Goal: Find specific page/section: Find specific page/section

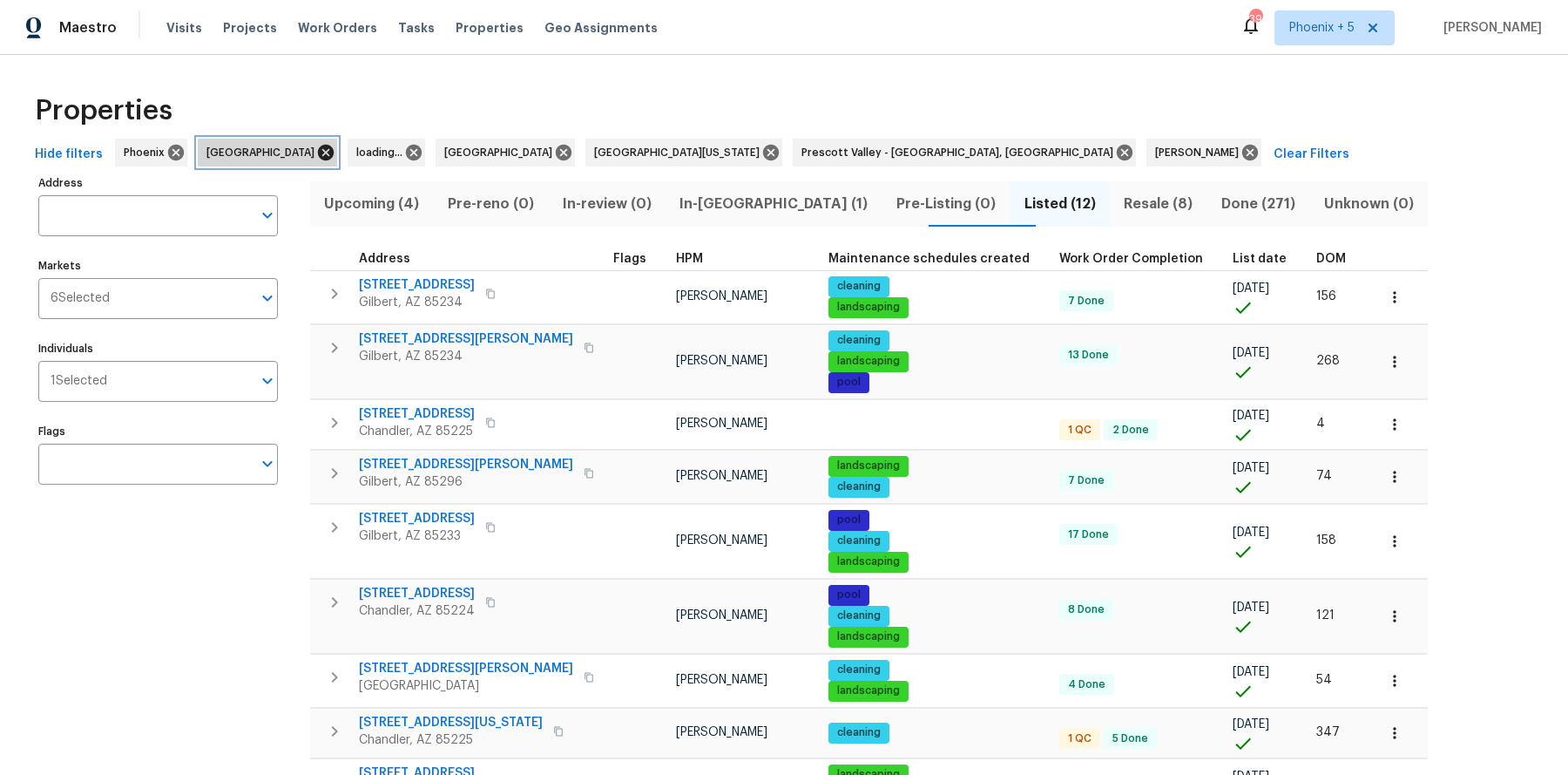
click at [318, 153] on icon at bounding box center [326, 153] width 15 height 15
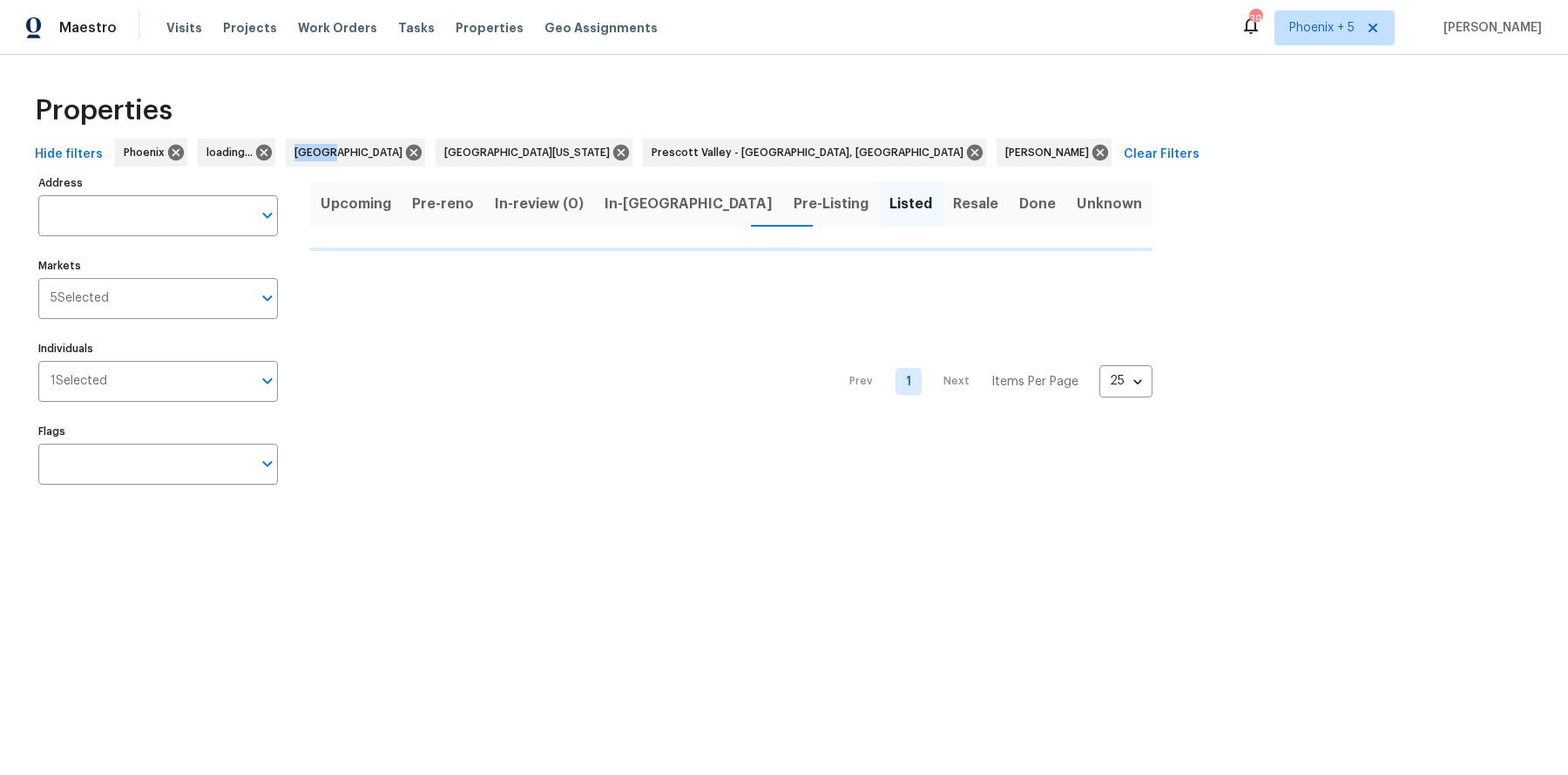
click at [277, 153] on div "Hide filters Phoenix loading... Denver Northern Colorado Prescott Valley - Pres…" at bounding box center [784, 154] width 1512 height 33
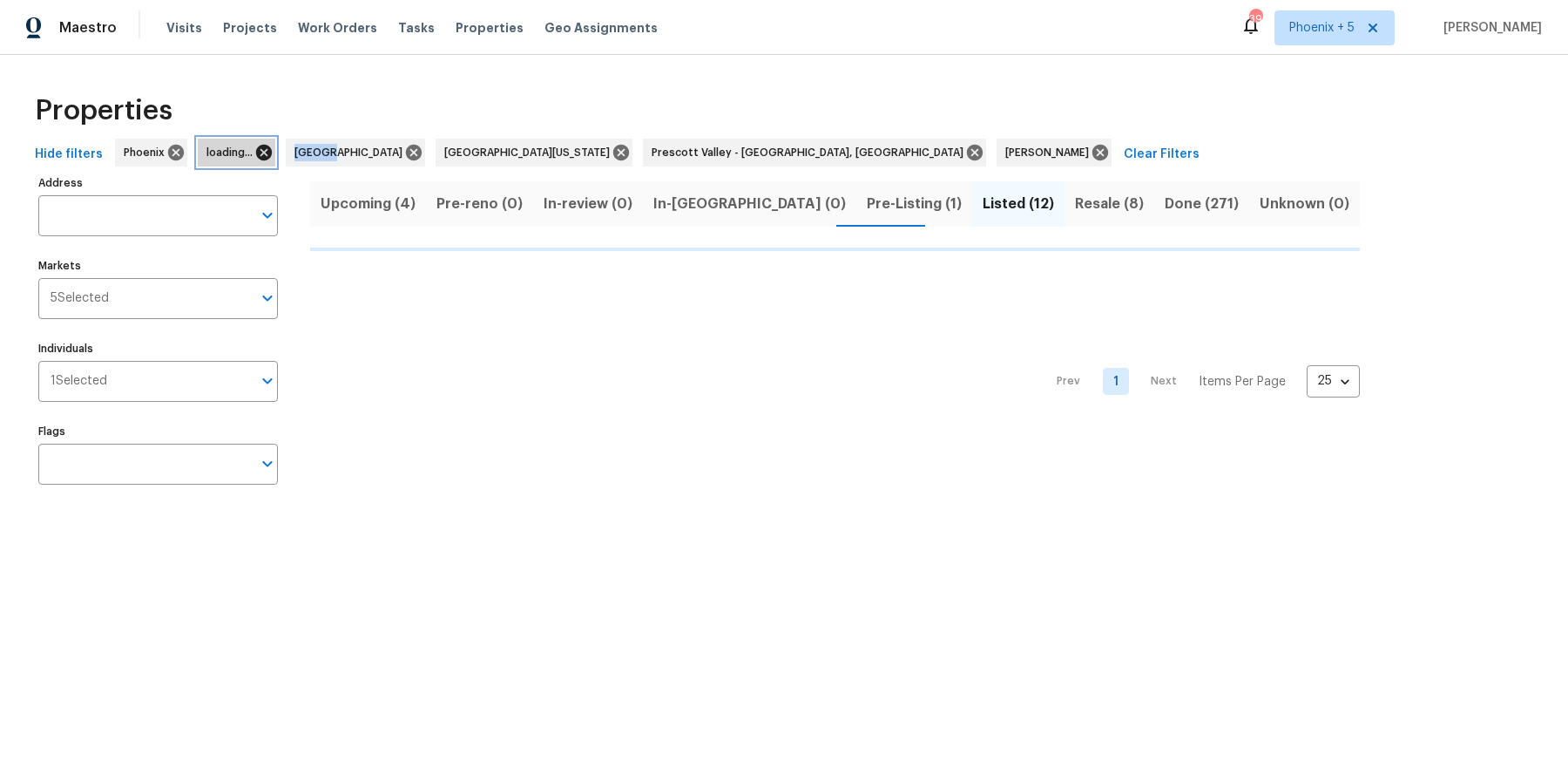
click at [256, 153] on icon at bounding box center [264, 153] width 15 height 15
click at [318, 150] on icon at bounding box center [326, 153] width 15 height 15
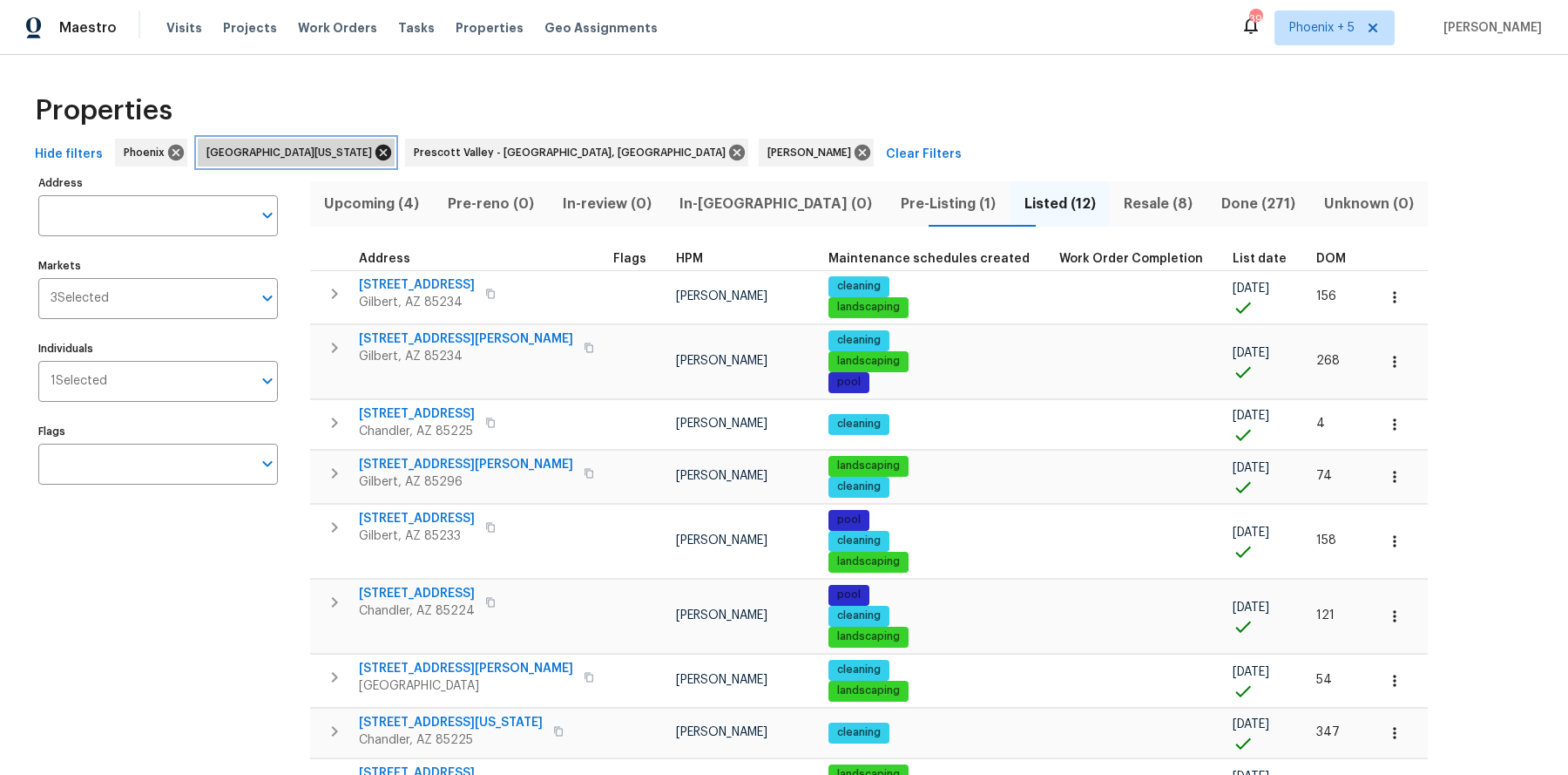
click at [376, 150] on icon at bounding box center [384, 153] width 15 height 15
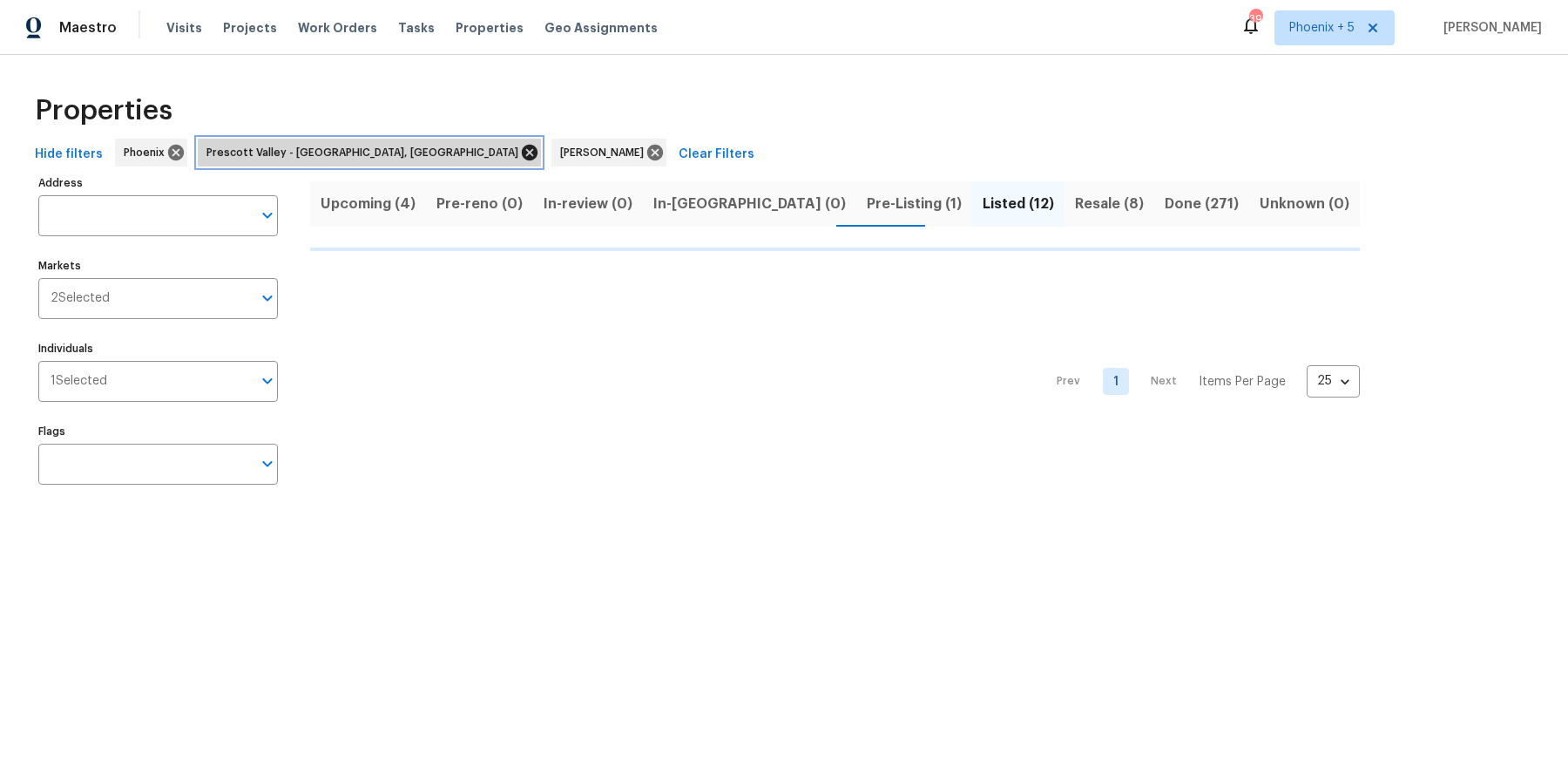
click at [522, 153] on icon at bounding box center [529, 153] width 15 height 15
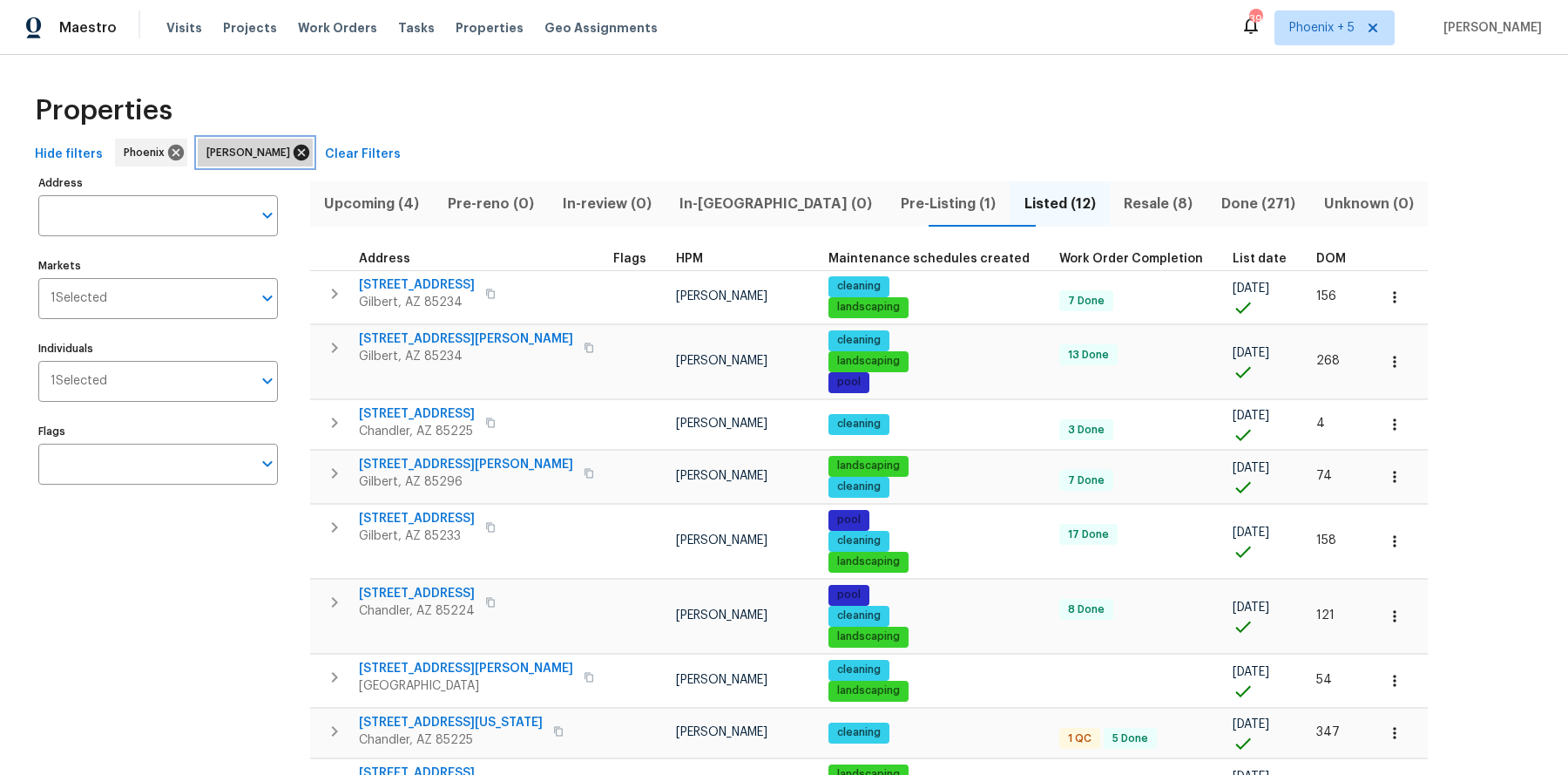
click at [293, 153] on icon at bounding box center [301, 153] width 15 height 15
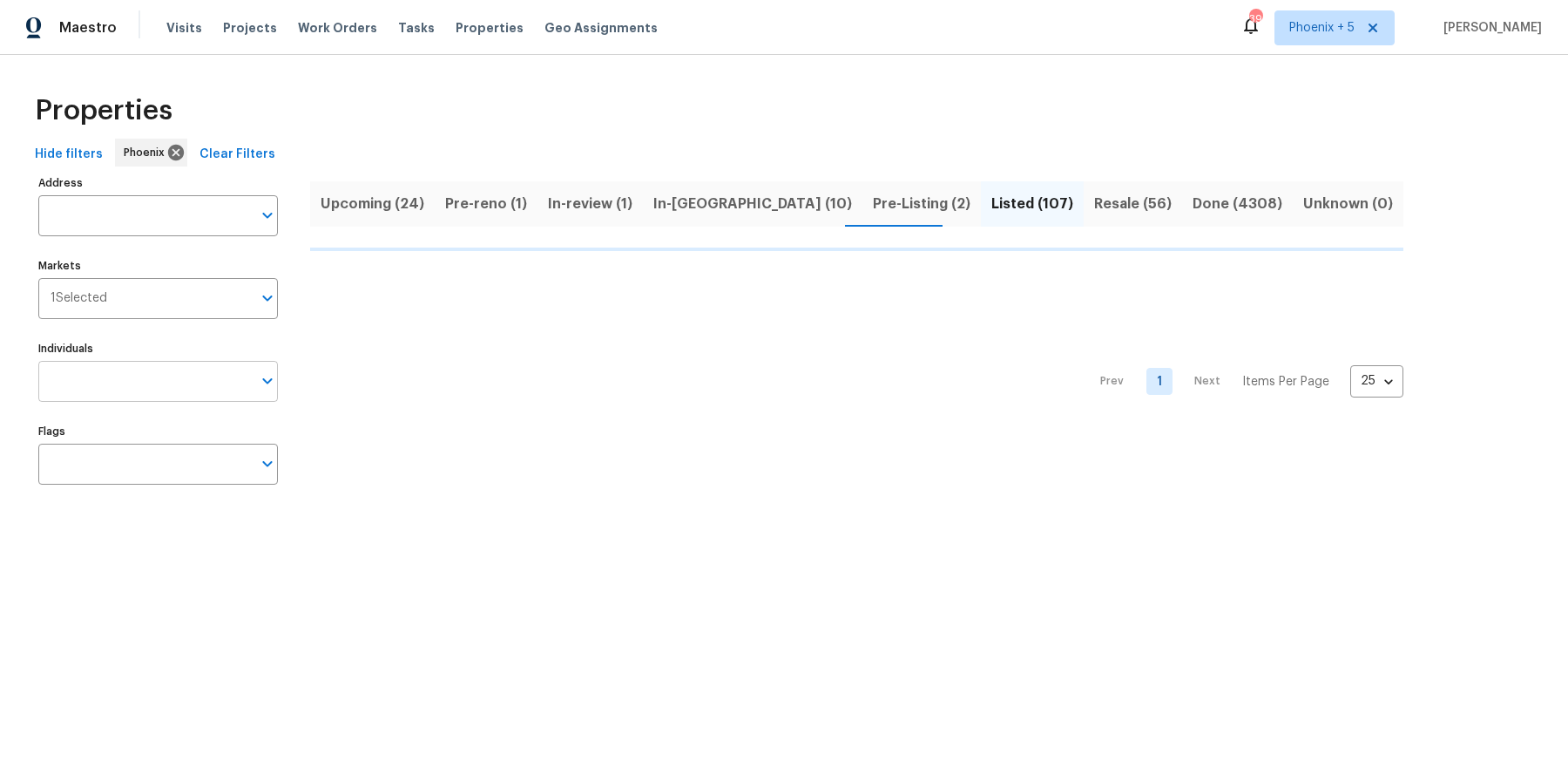
click at [112, 382] on input "Individuals" at bounding box center [145, 381] width 214 height 41
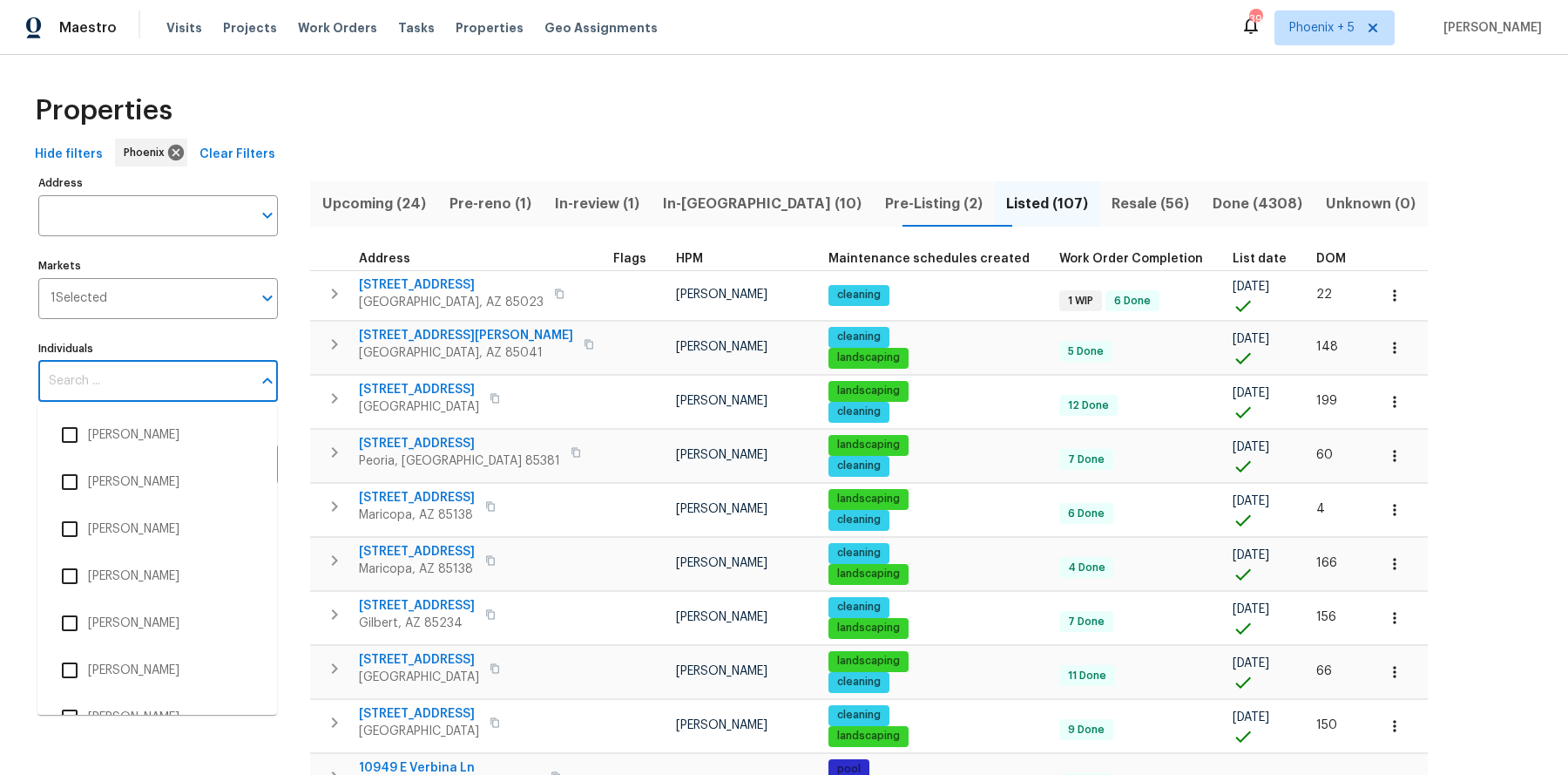
click at [112, 382] on input "Individuals" at bounding box center [145, 381] width 214 height 41
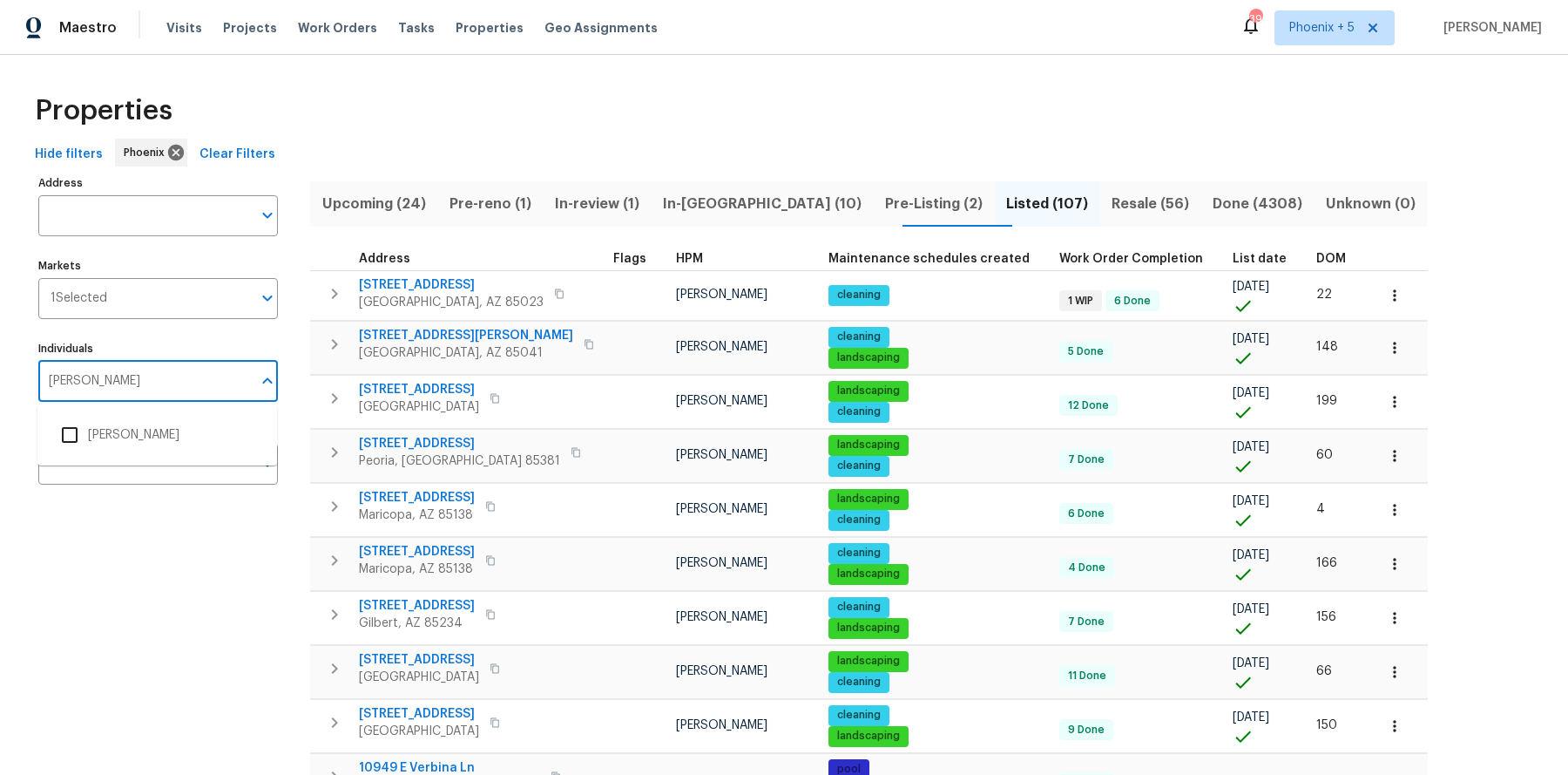
type input "scott nicol"
click at [72, 436] on input "checkbox" at bounding box center [70, 434] width 36 height 36
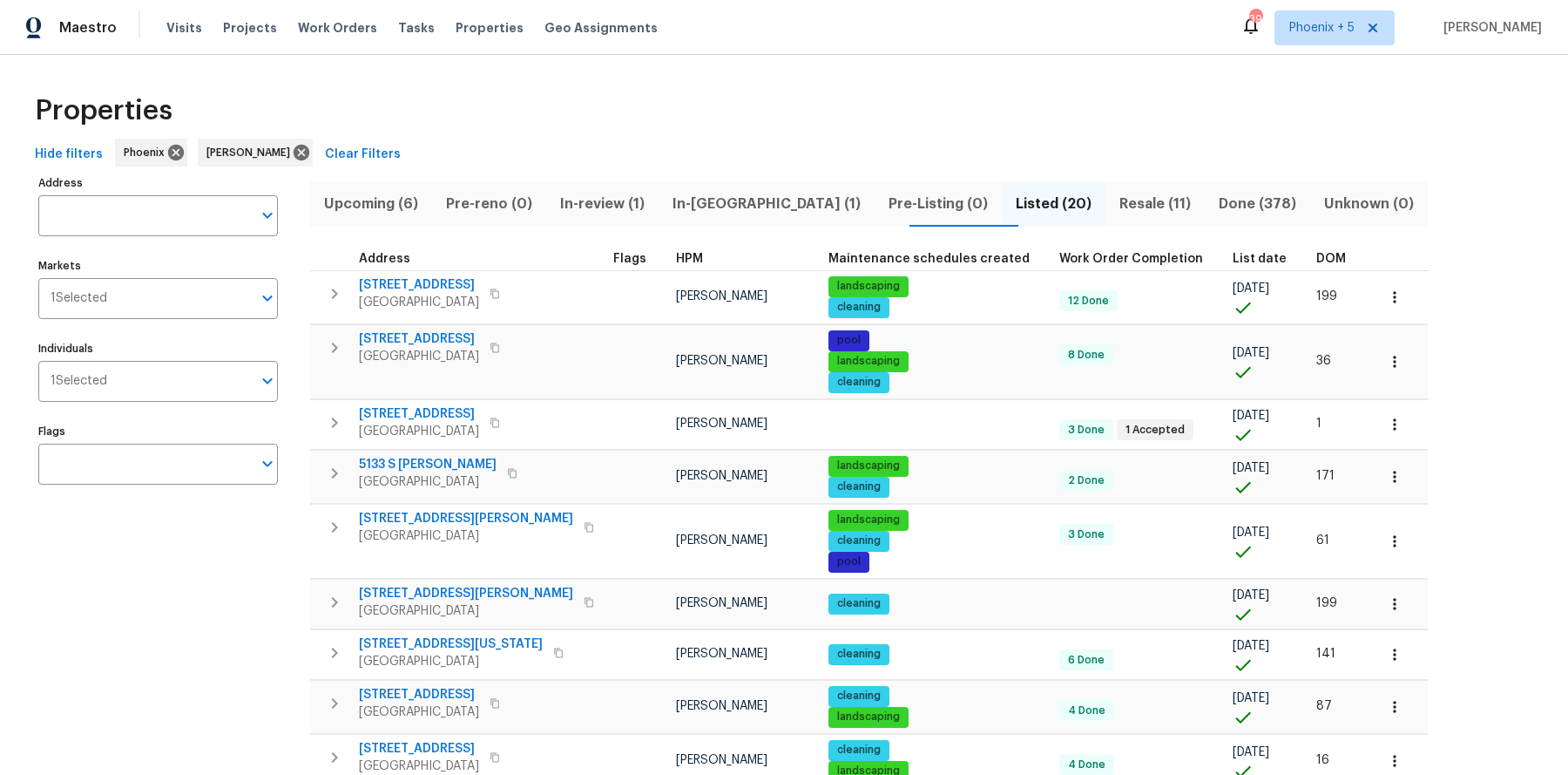
click at [1013, 208] on span "Listed (20)" at bounding box center [1054, 203] width 82 height 24
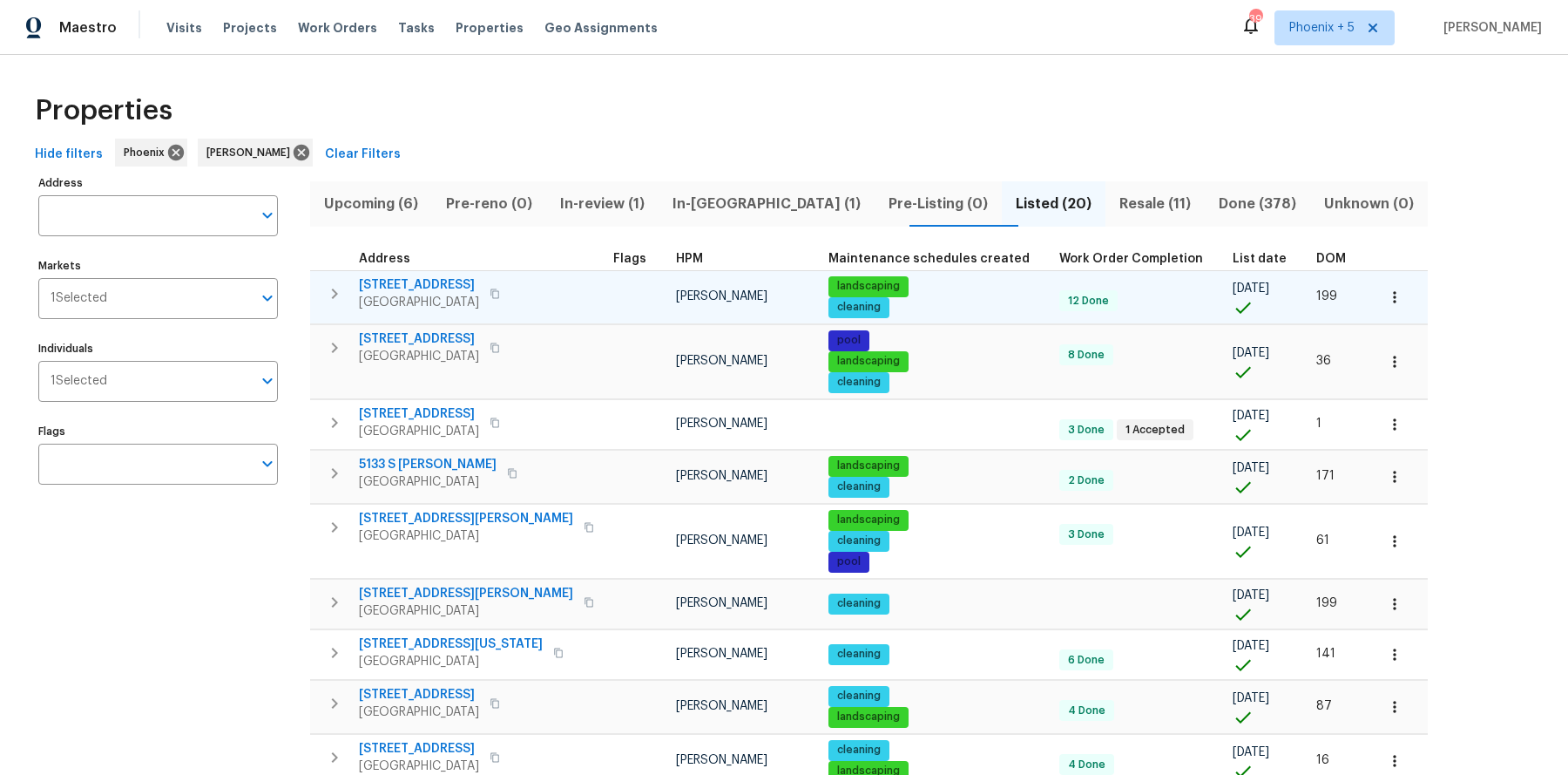
click at [465, 284] on span "3201 W Five Mile Peak Dr" at bounding box center [418, 285] width 120 height 17
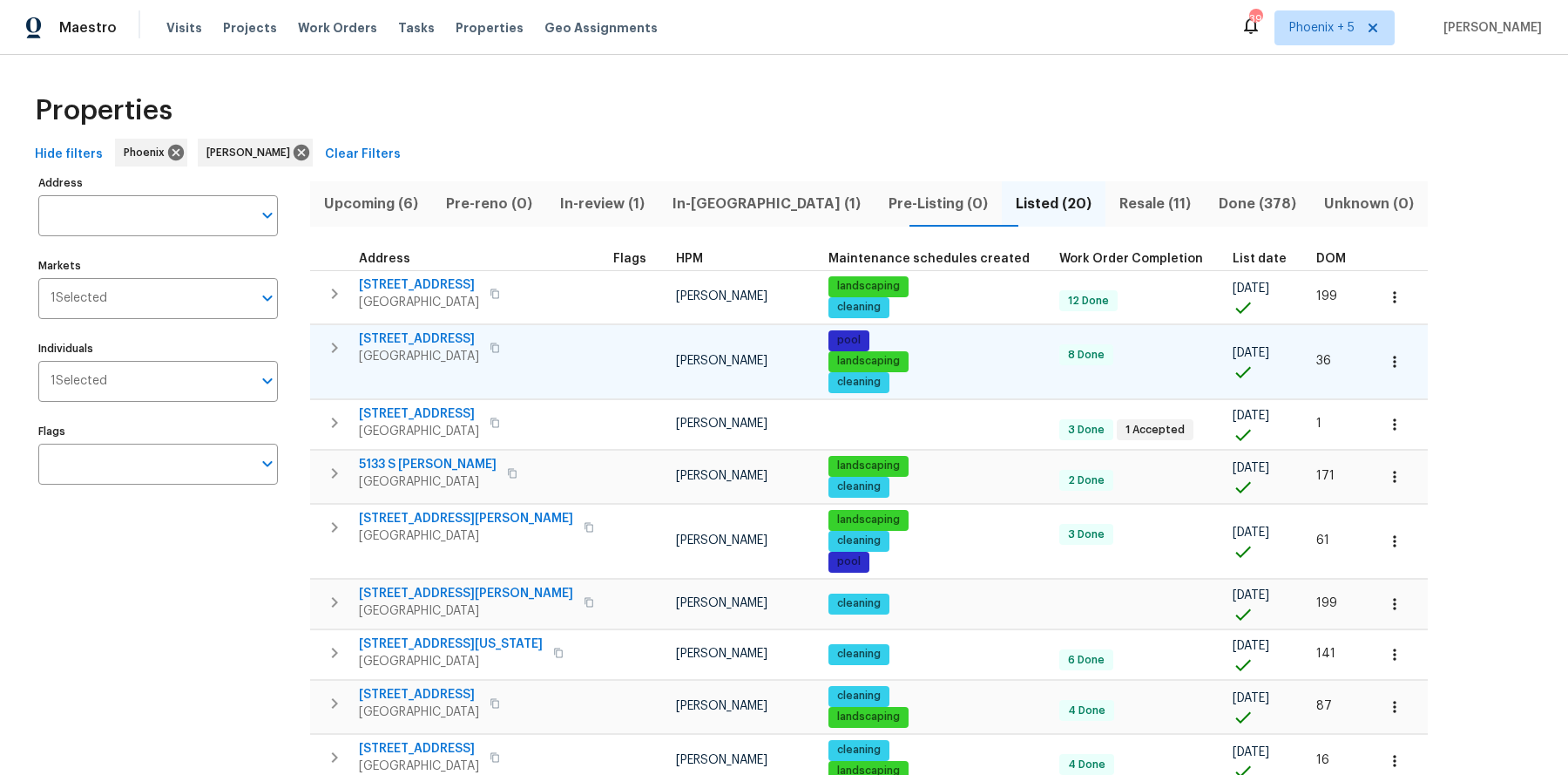
click at [440, 339] on span "323 E Senna Way" at bounding box center [418, 339] width 120 height 17
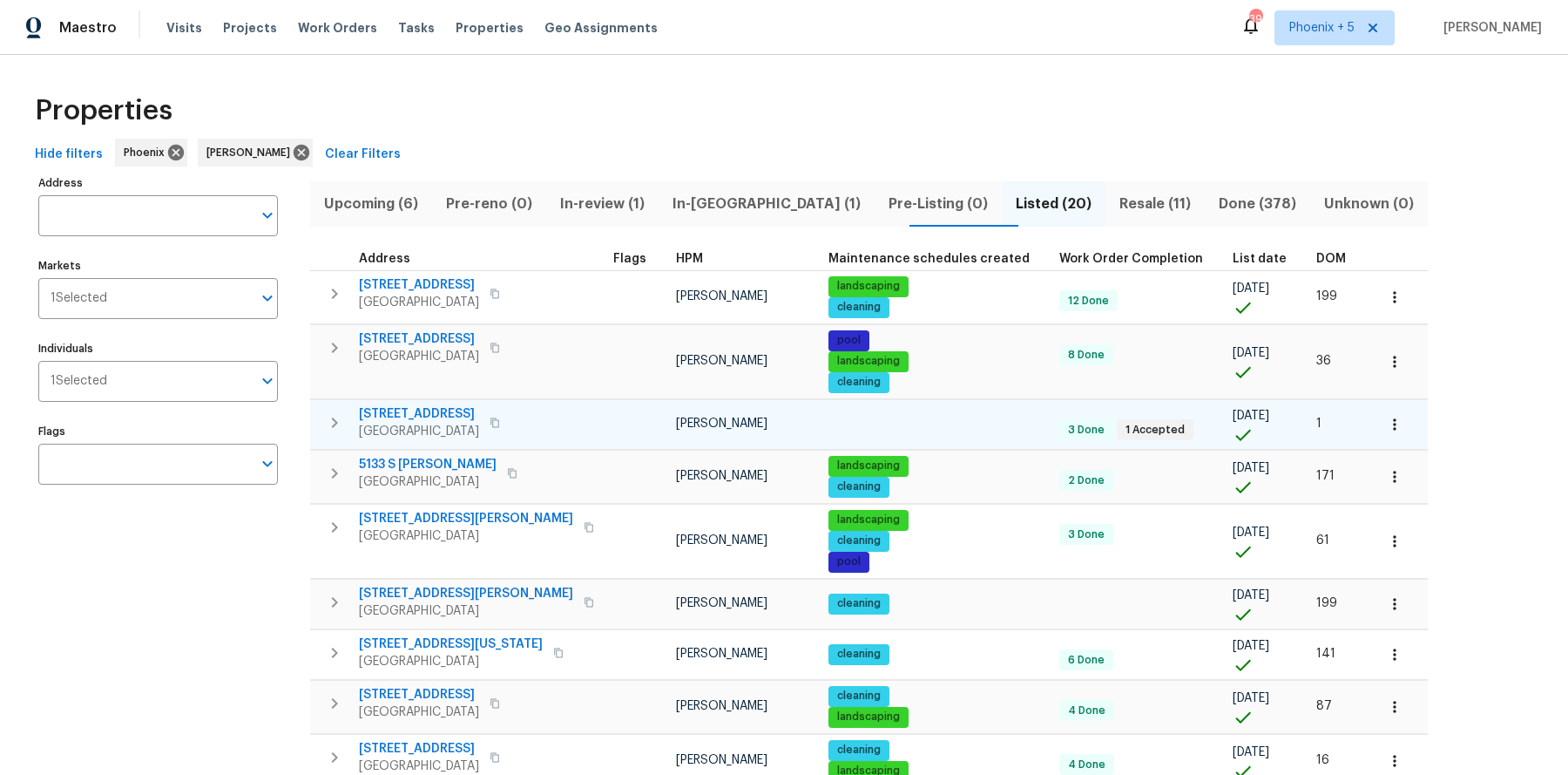
click at [424, 412] on span "33153 N Cat Hills Ave" at bounding box center [418, 413] width 120 height 17
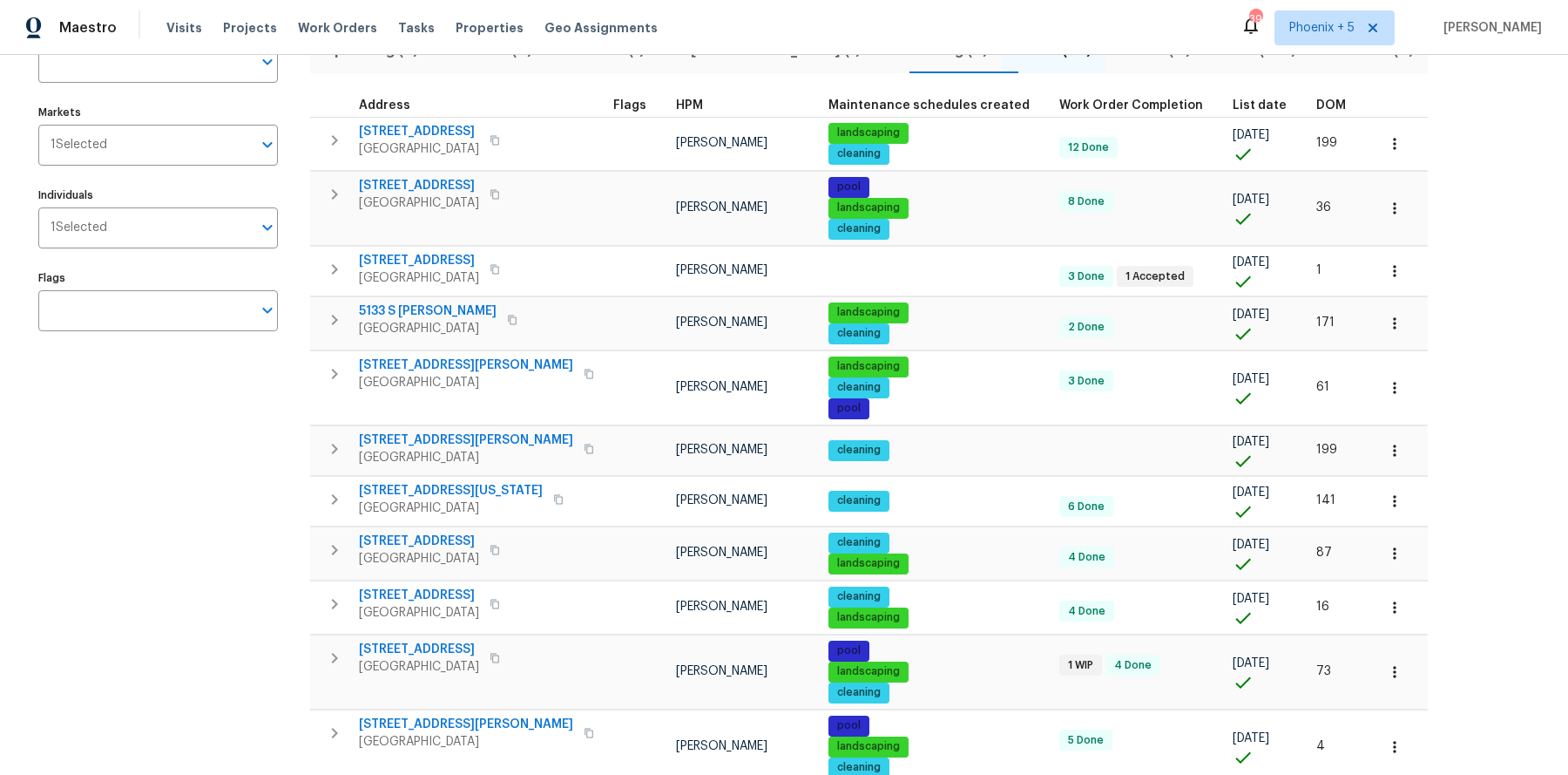
scroll to position [180, 0]
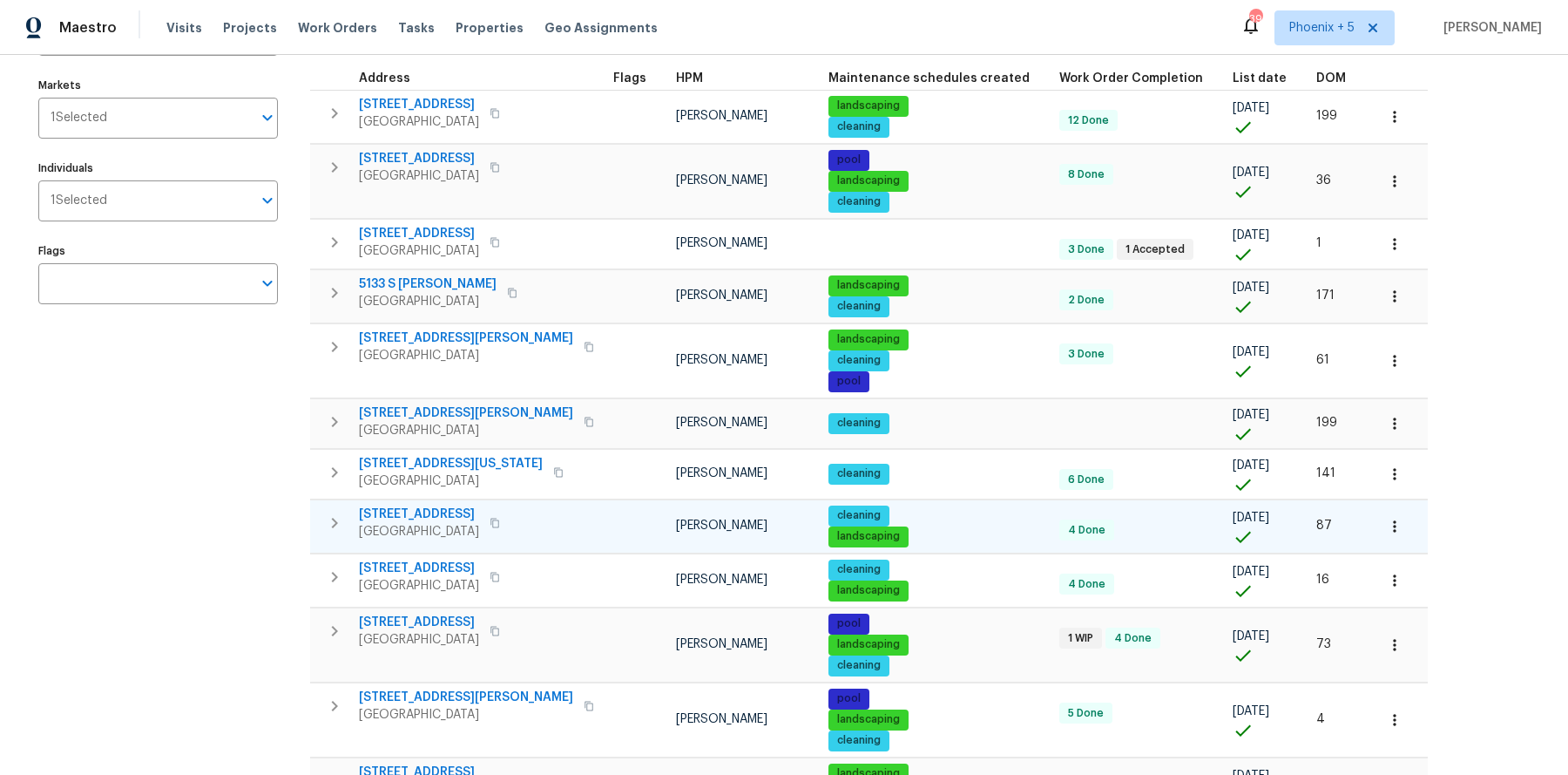
click at [428, 508] on span "4990 E Odessa Dr" at bounding box center [418, 514] width 120 height 17
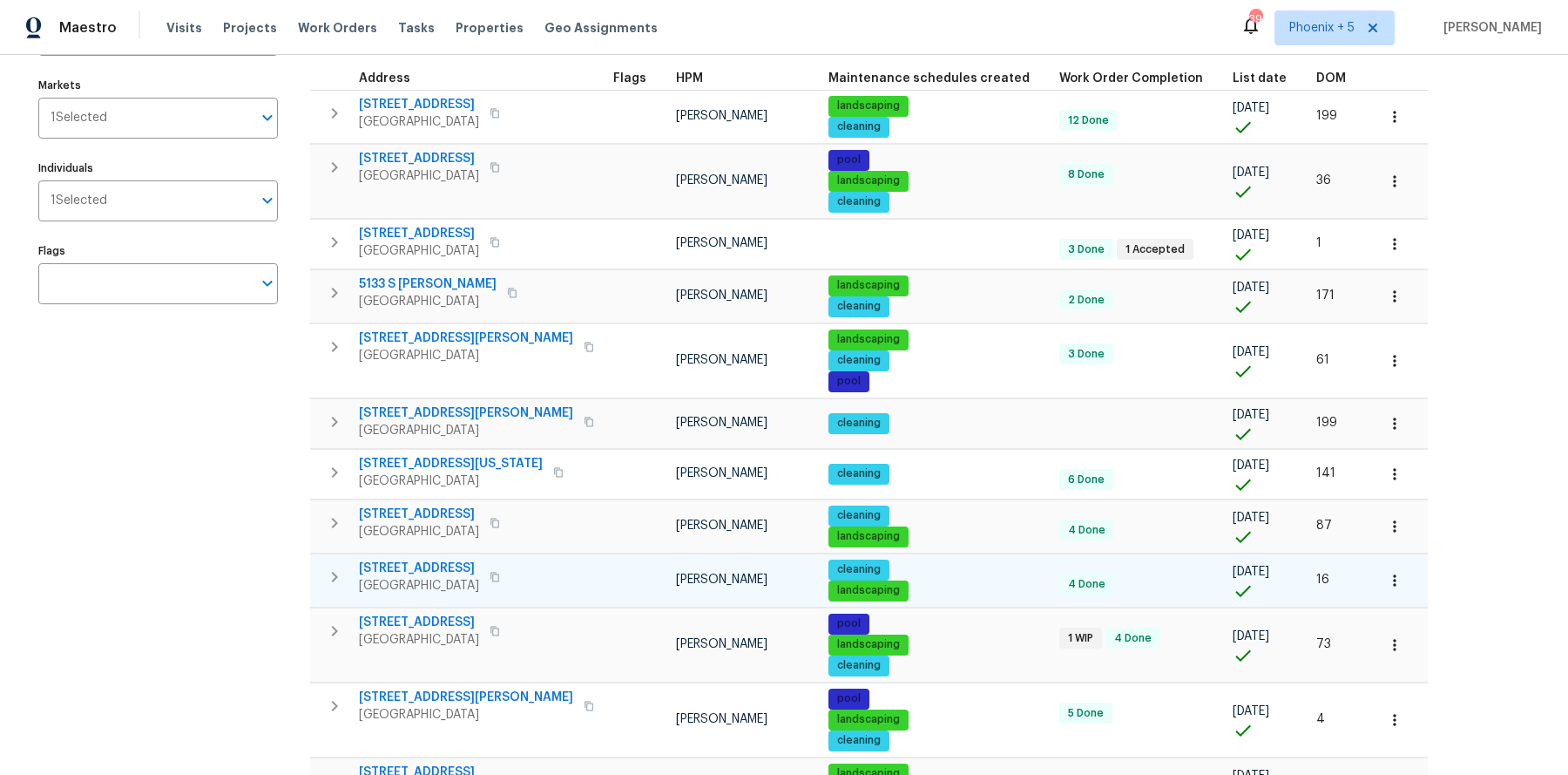
click at [419, 561] on span "21911 S 215th St" at bounding box center [418, 568] width 120 height 17
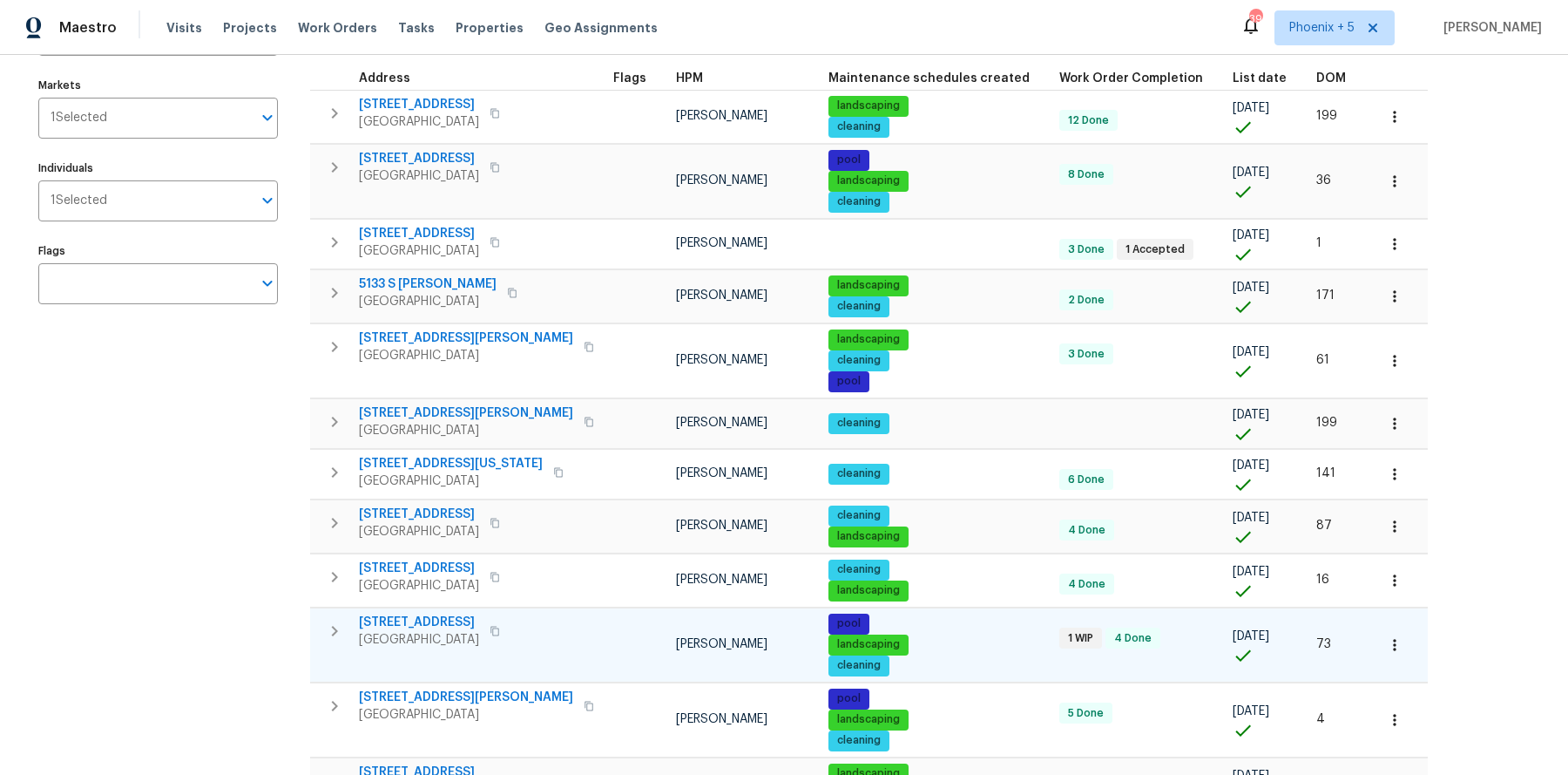
click at [407, 614] on span "297 W Tamarack Dr" at bounding box center [418, 622] width 120 height 17
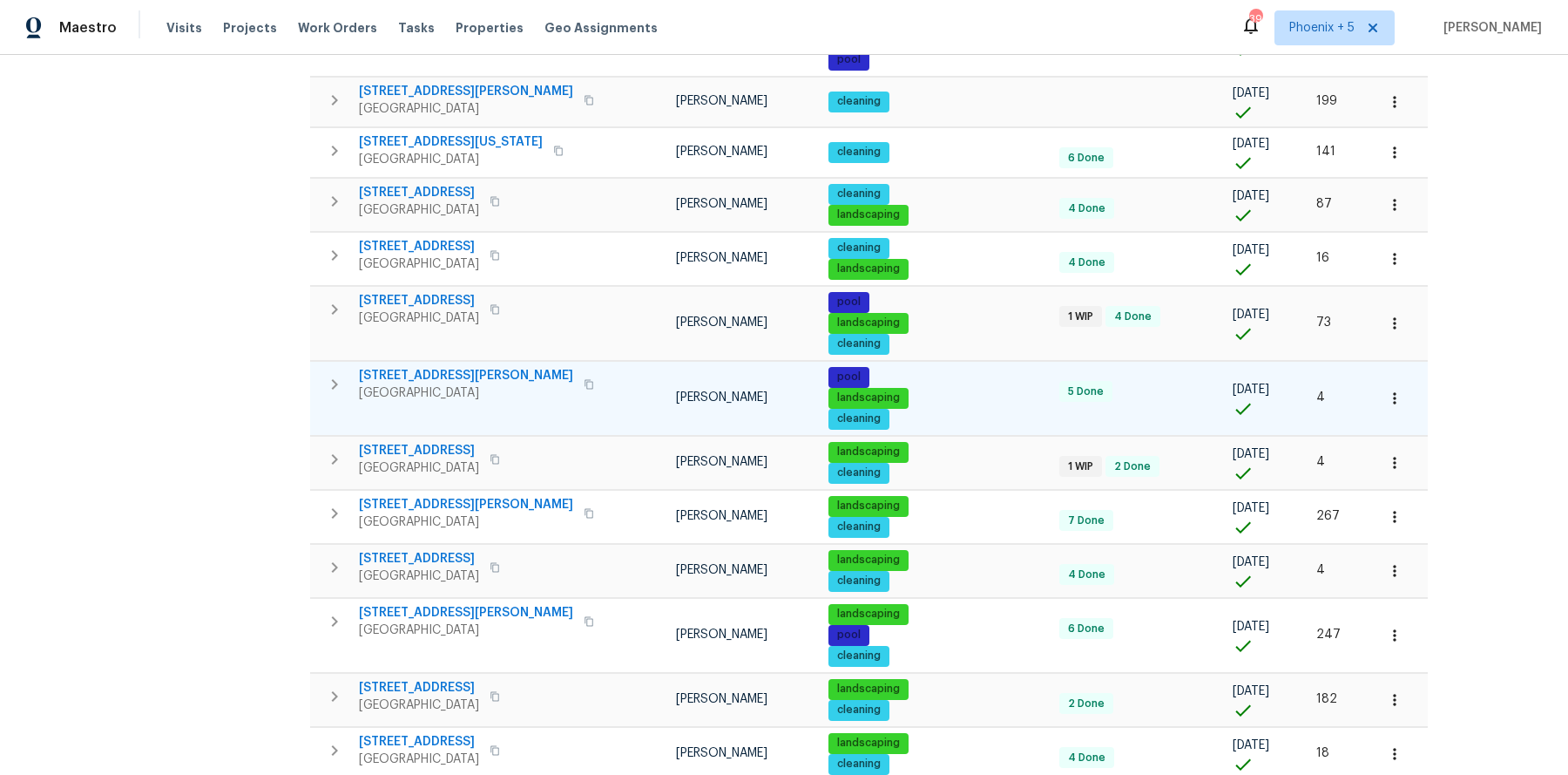
scroll to position [505, 0]
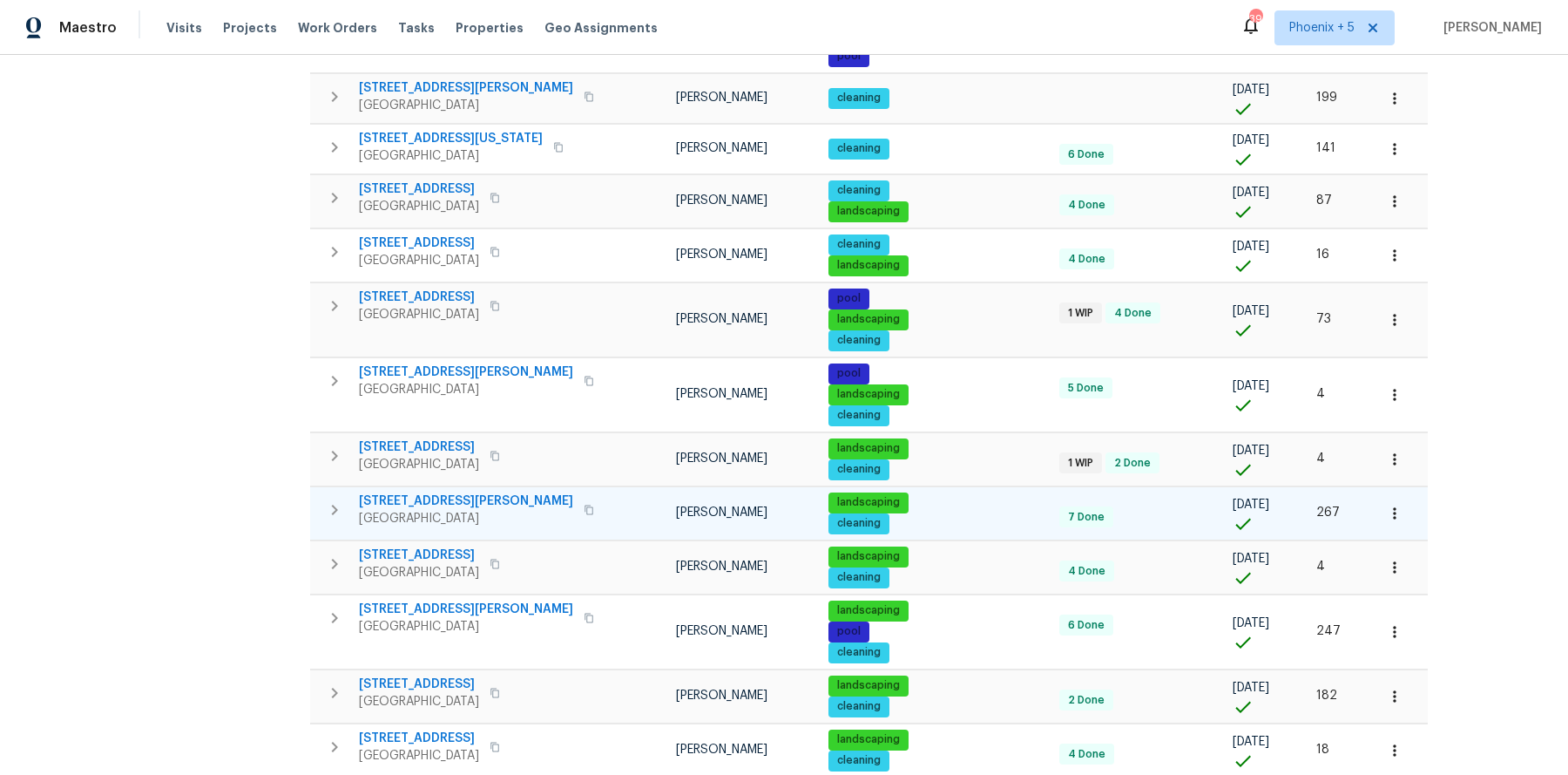
click at [432, 492] on span "804 W Dana Dr" at bounding box center [465, 501] width 214 height 17
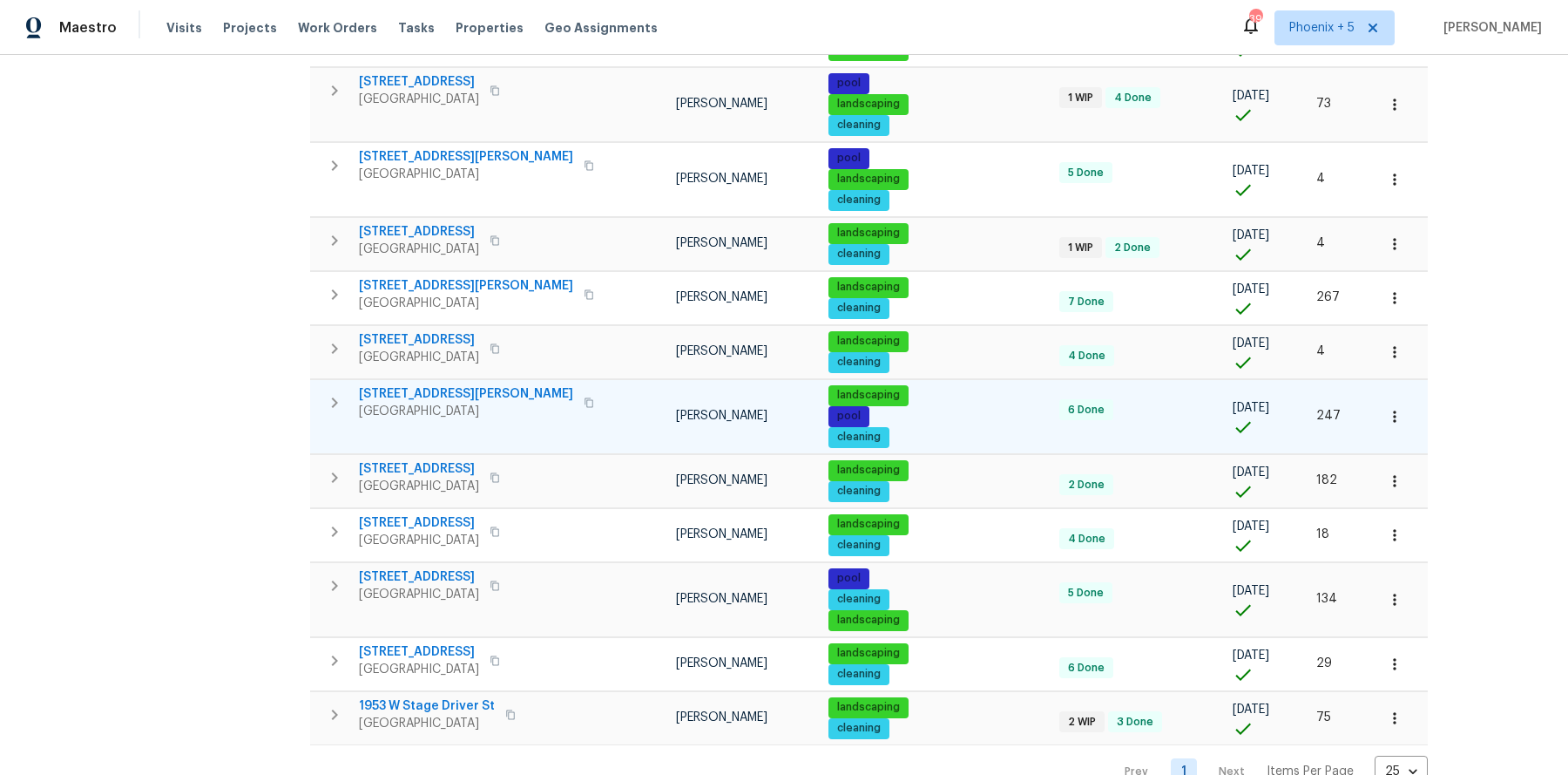
scroll to position [726, 0]
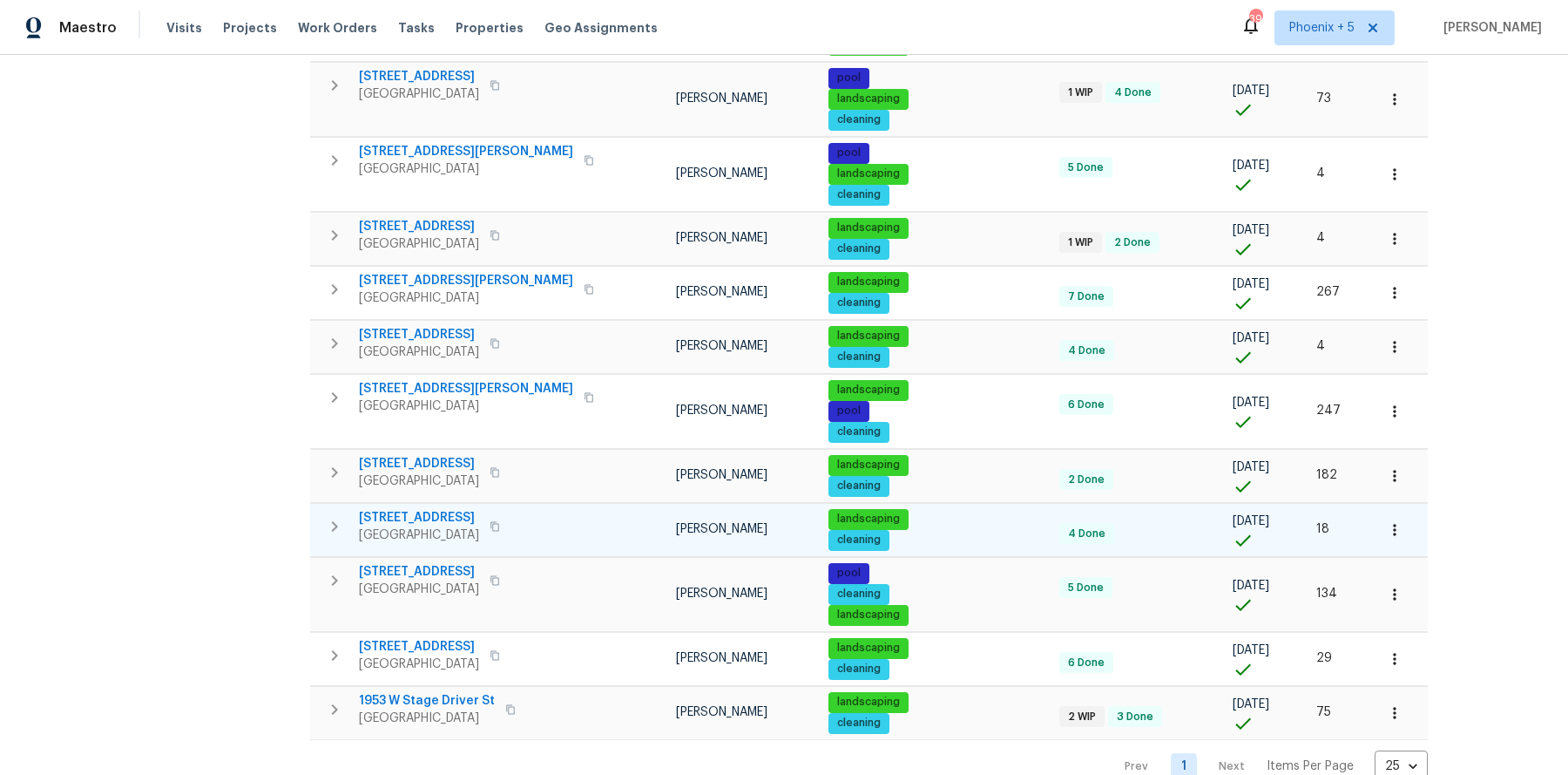
click at [414, 509] on span "1295 E Leaf Rd" at bounding box center [418, 518] width 120 height 17
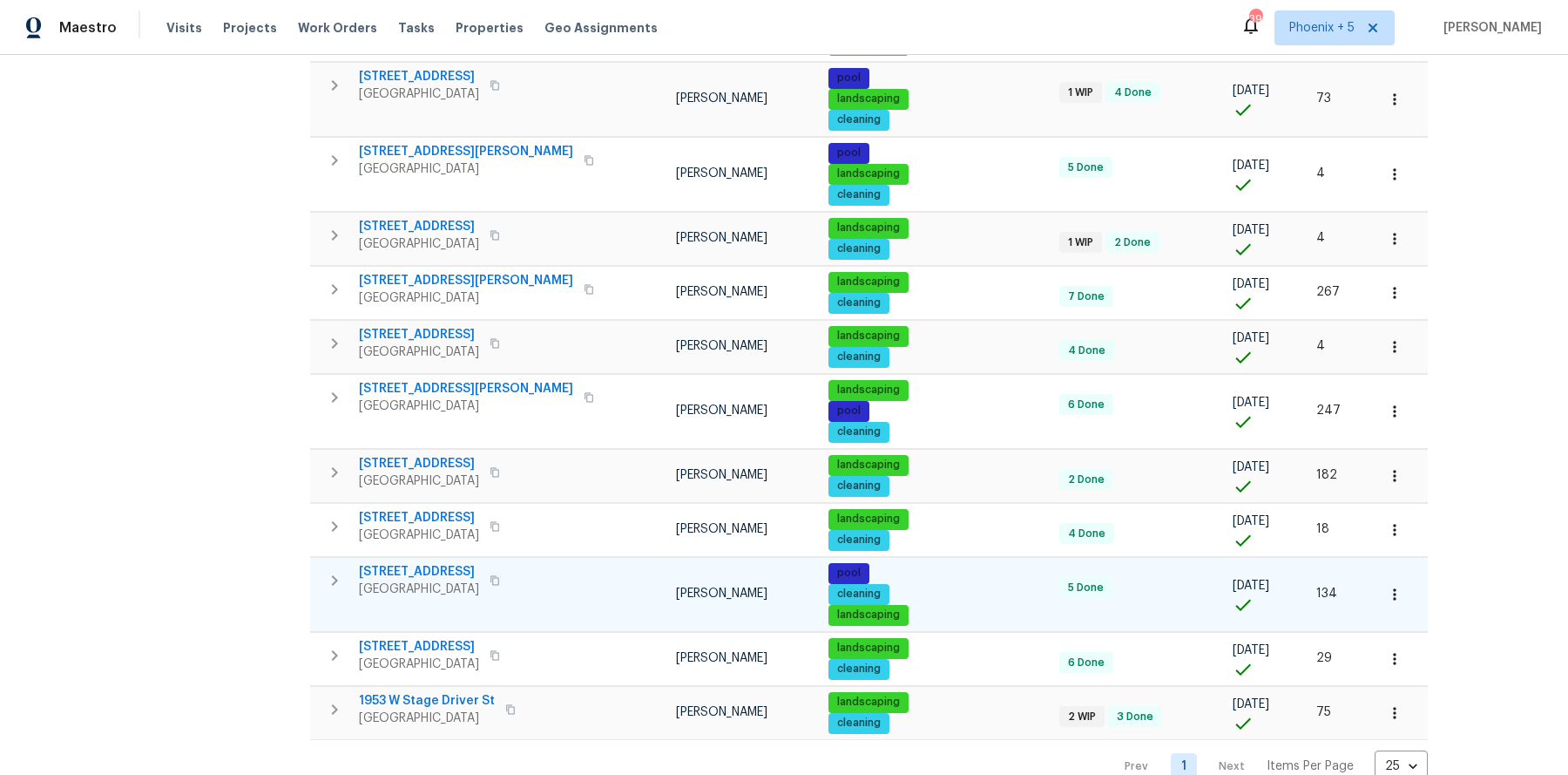
click at [418, 563] on span "1274 W Dexter Way" at bounding box center [418, 572] width 120 height 17
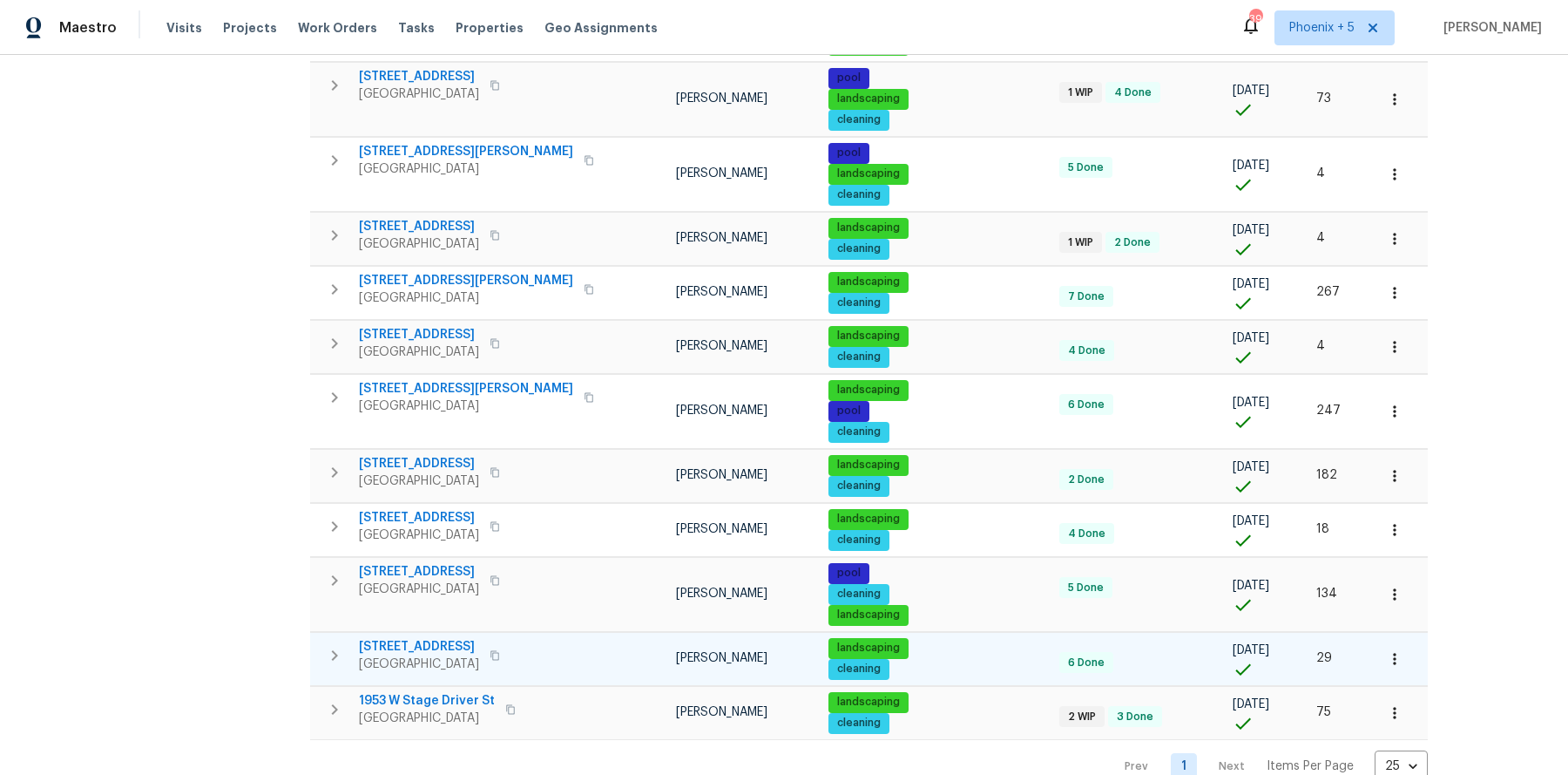
click at [410, 638] on span "261 W 21st Ave" at bounding box center [418, 646] width 120 height 17
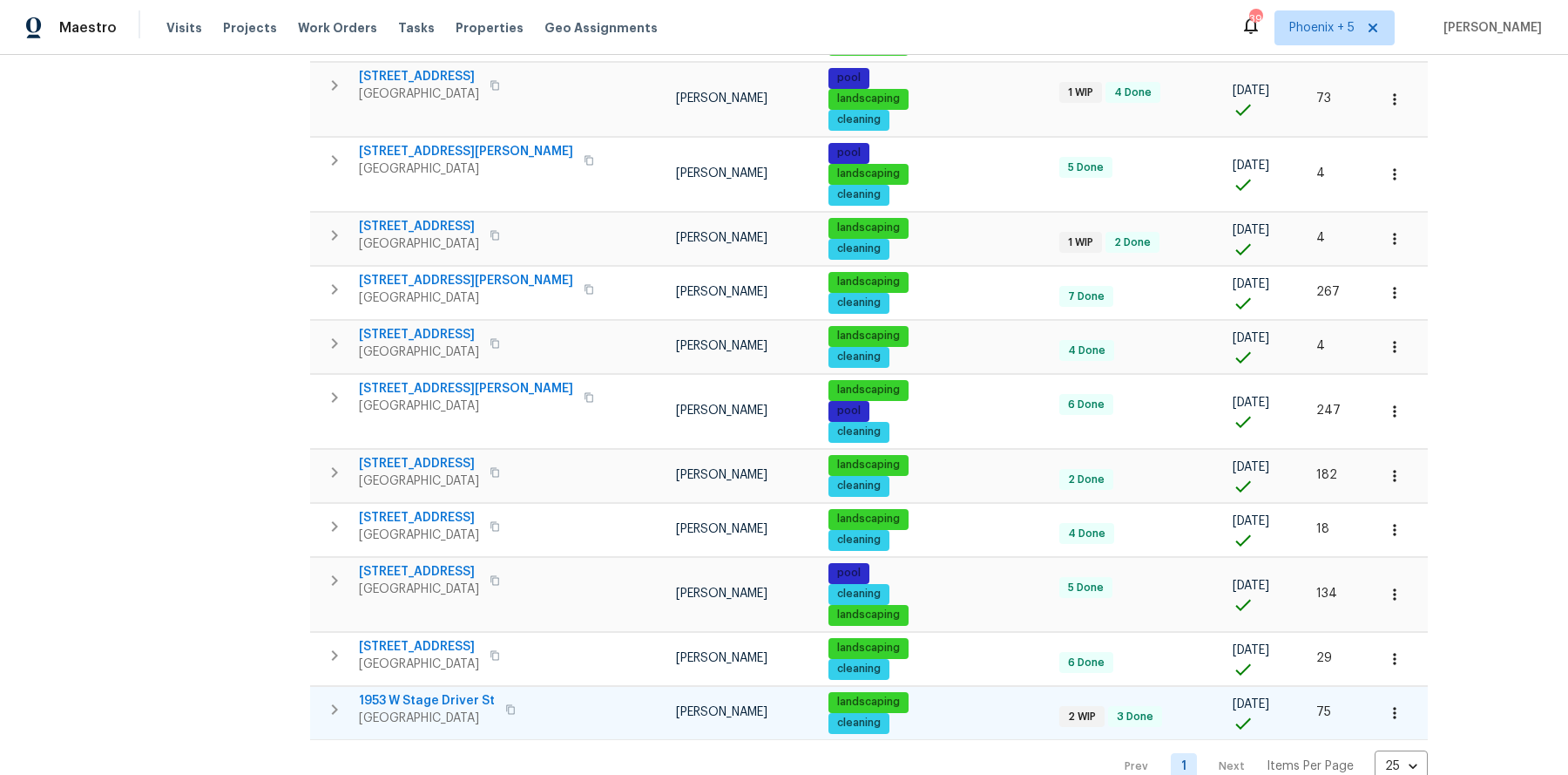
click at [412, 692] on span "1953 W Stage Driver St" at bounding box center [427, 700] width 136 height 17
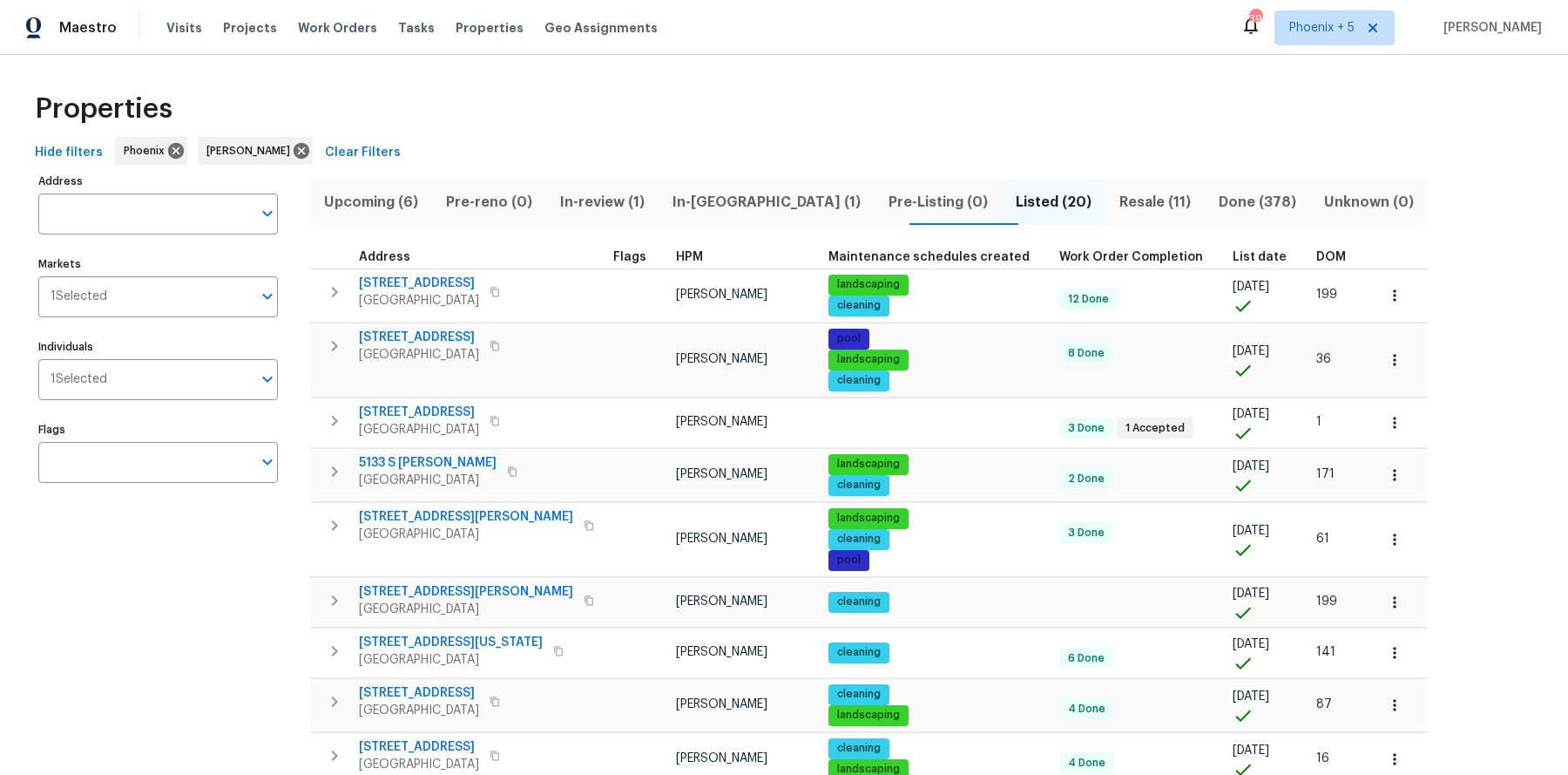
scroll to position [0, 0]
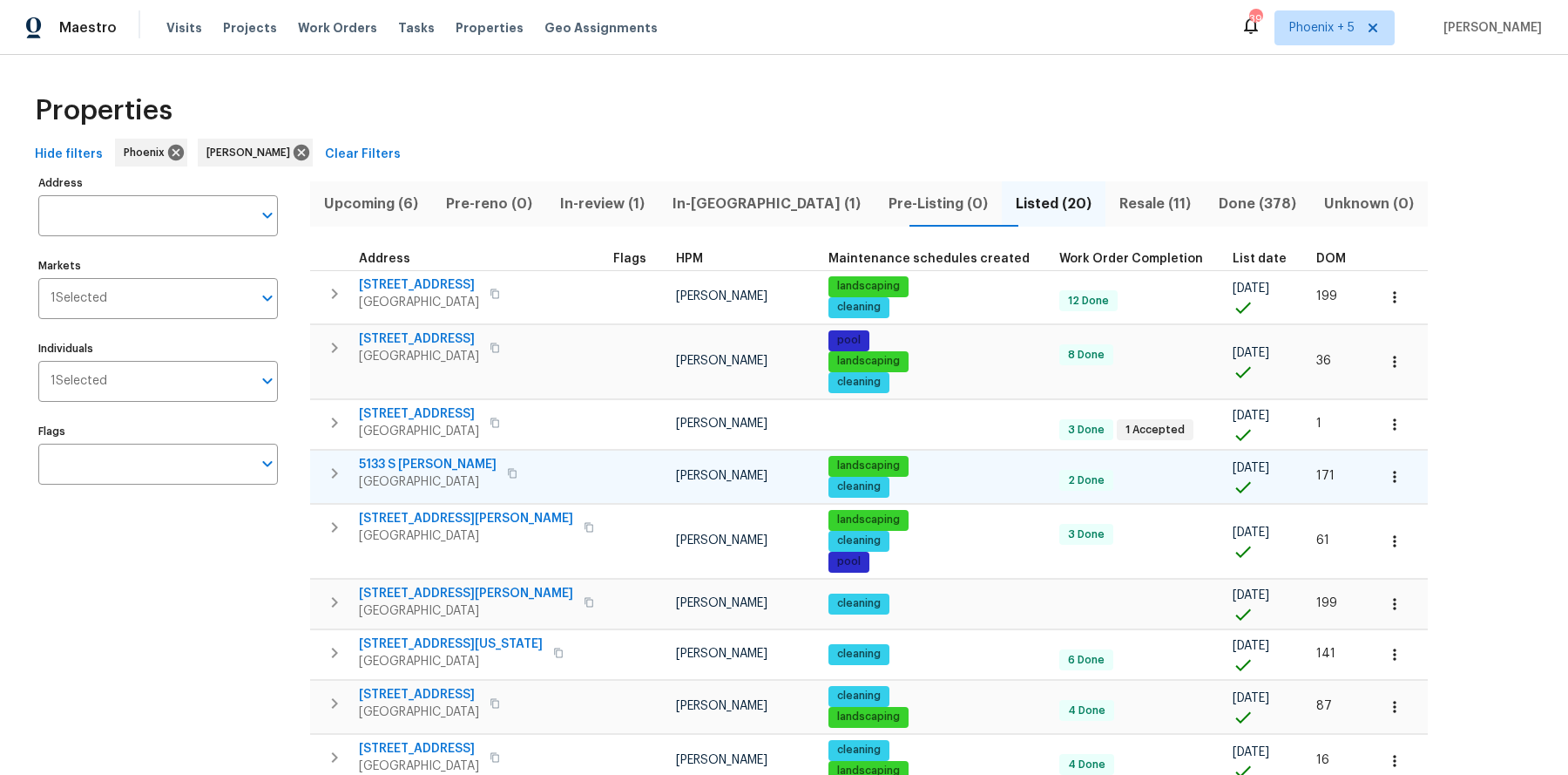
click at [407, 461] on span "5133 S Brice" at bounding box center [428, 464] width 138 height 17
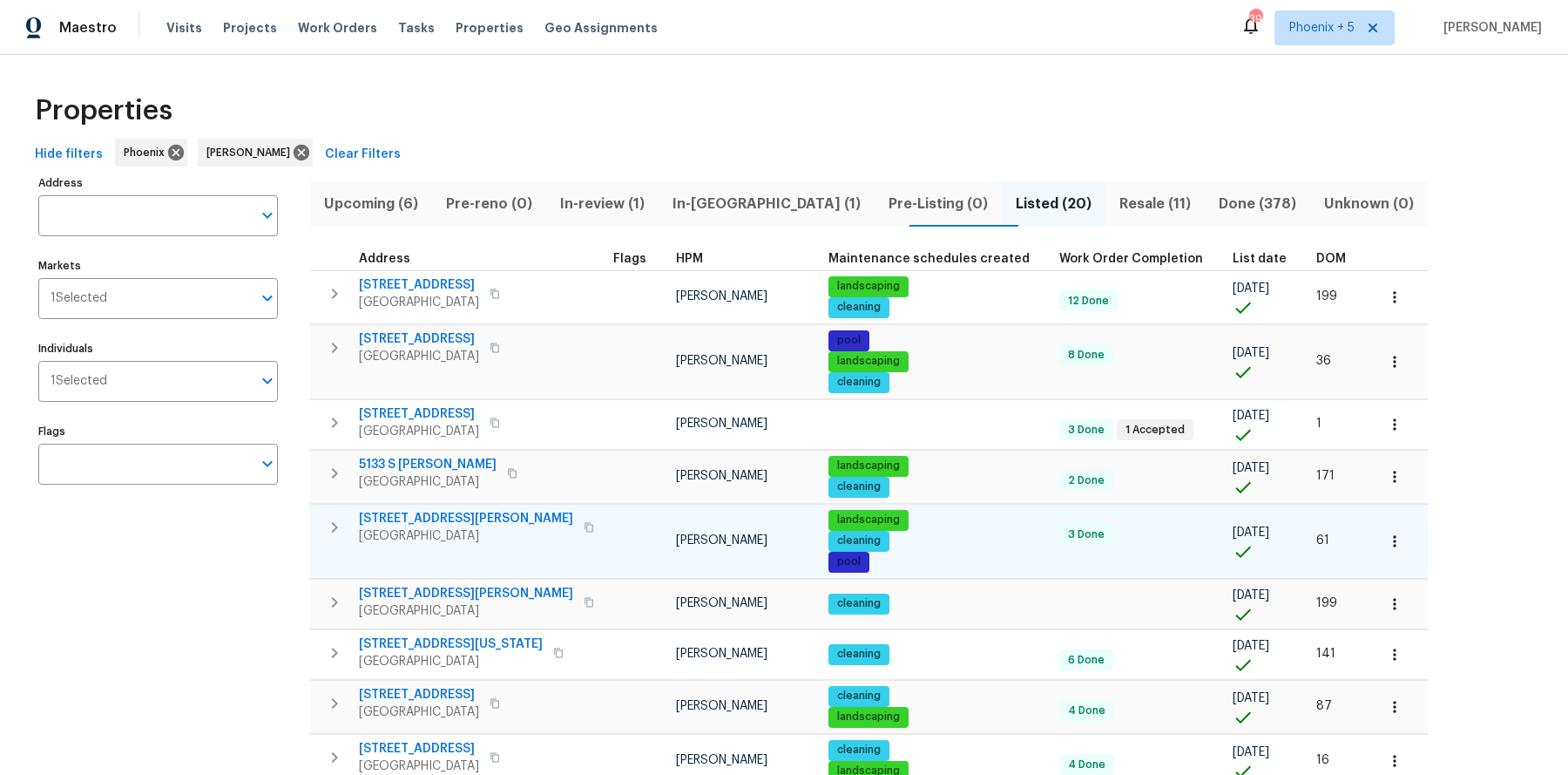
click at [404, 514] on span "6055 E Rochelle St" at bounding box center [465, 518] width 214 height 17
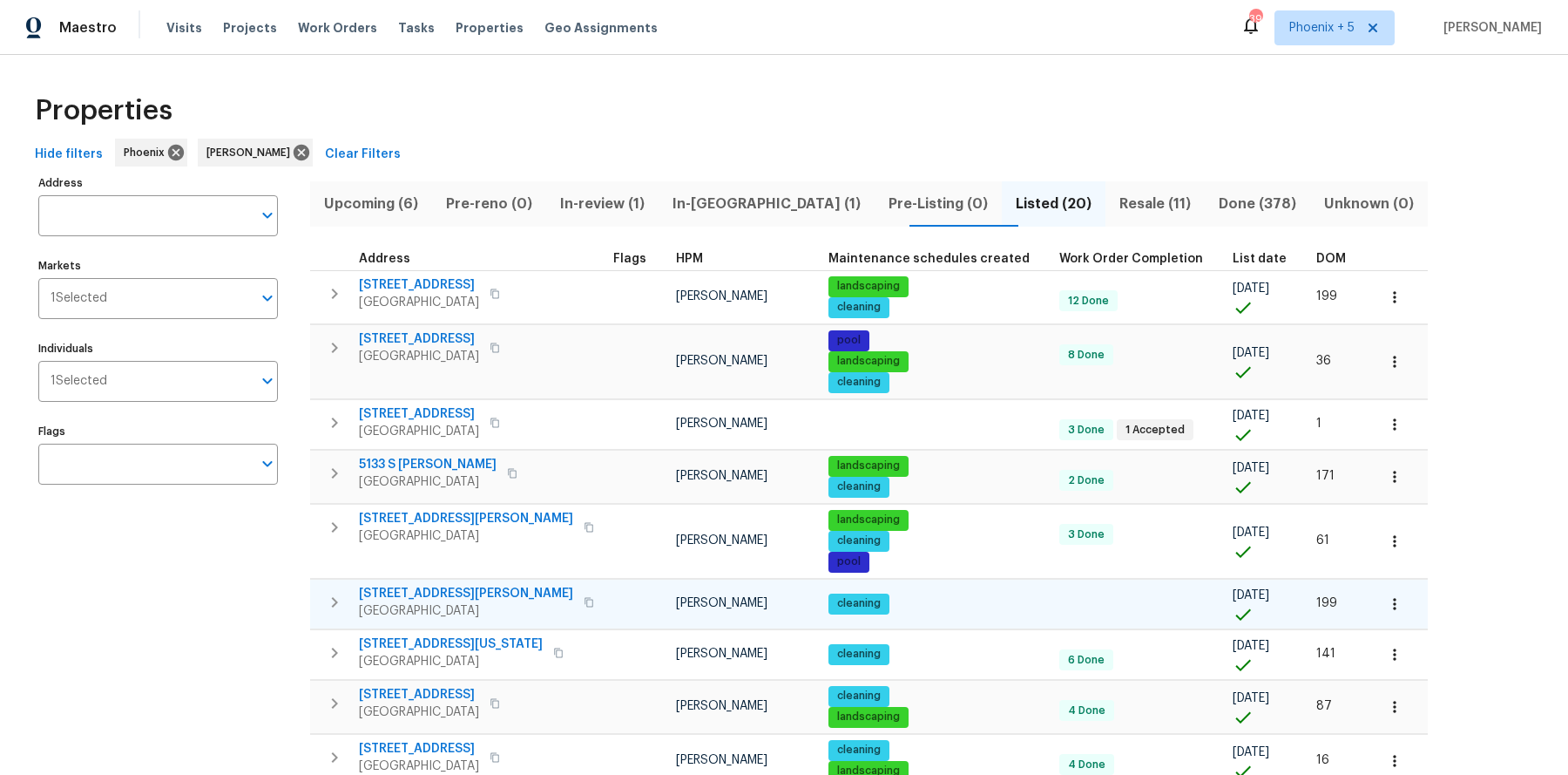
click at [398, 589] on span "6202 E McKellips Rd Unit 227" at bounding box center [465, 594] width 214 height 17
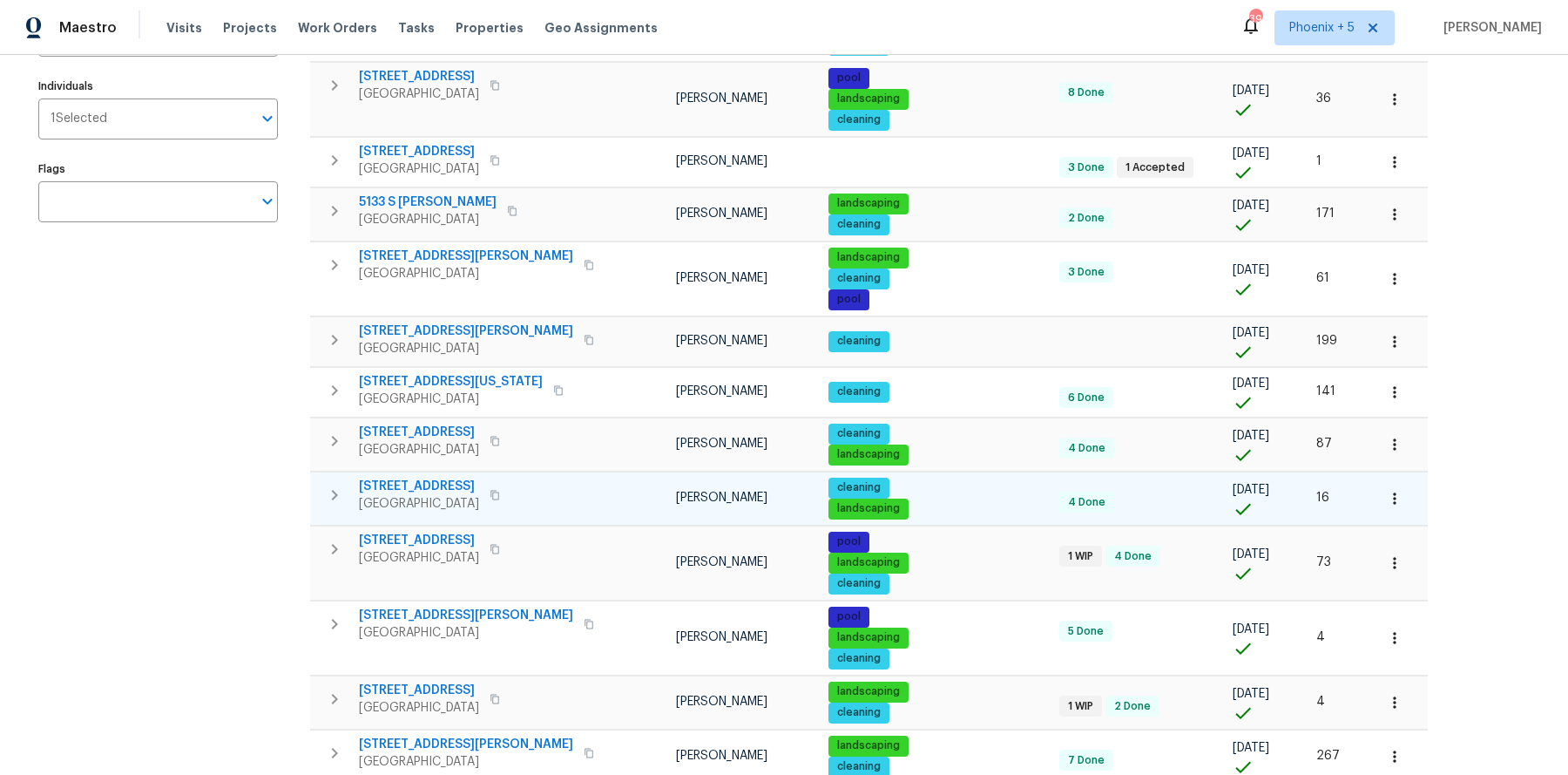
scroll to position [268, 0]
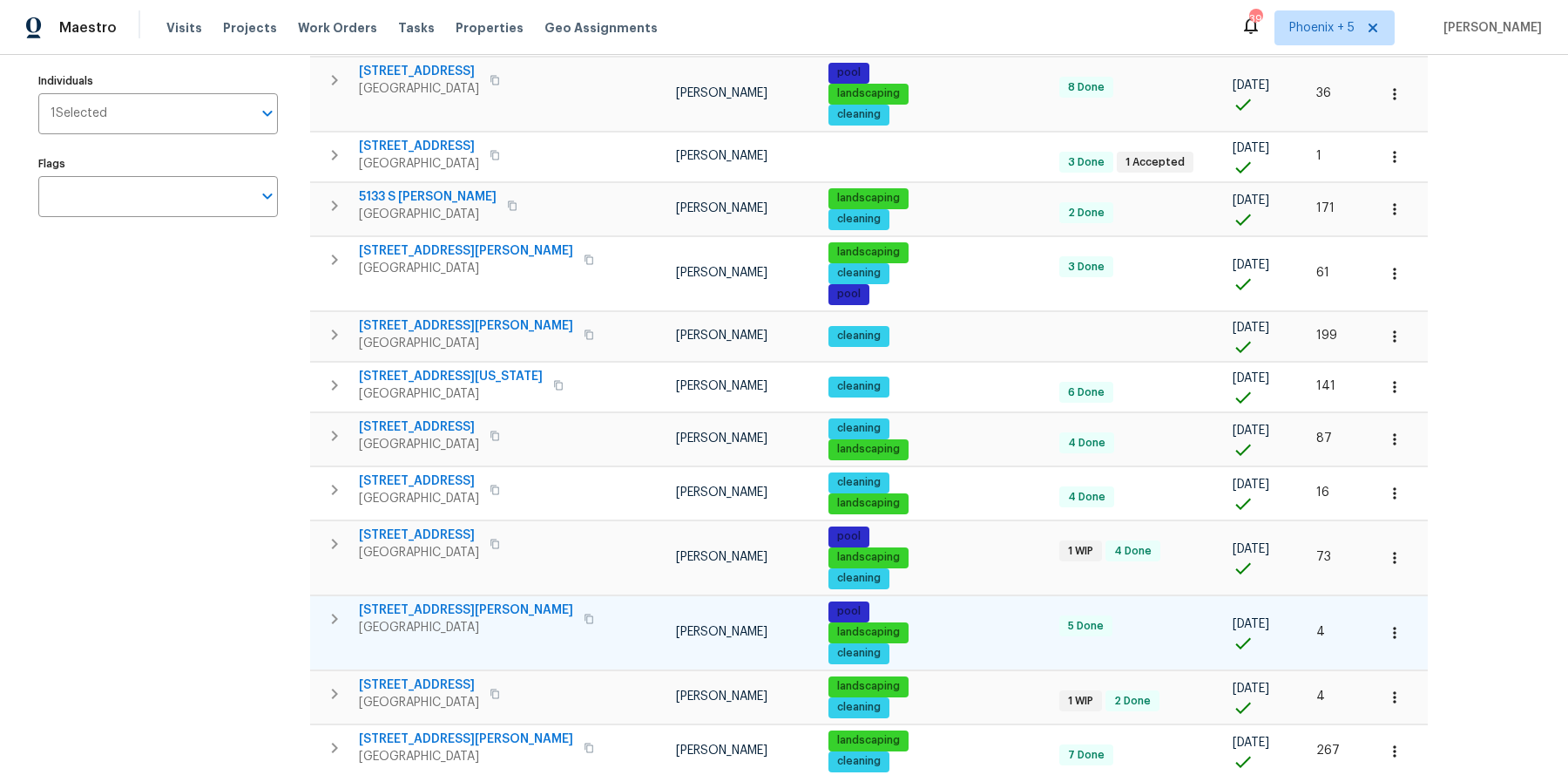
click at [430, 601] on span "7616 E Mawson Rd" at bounding box center [465, 610] width 214 height 17
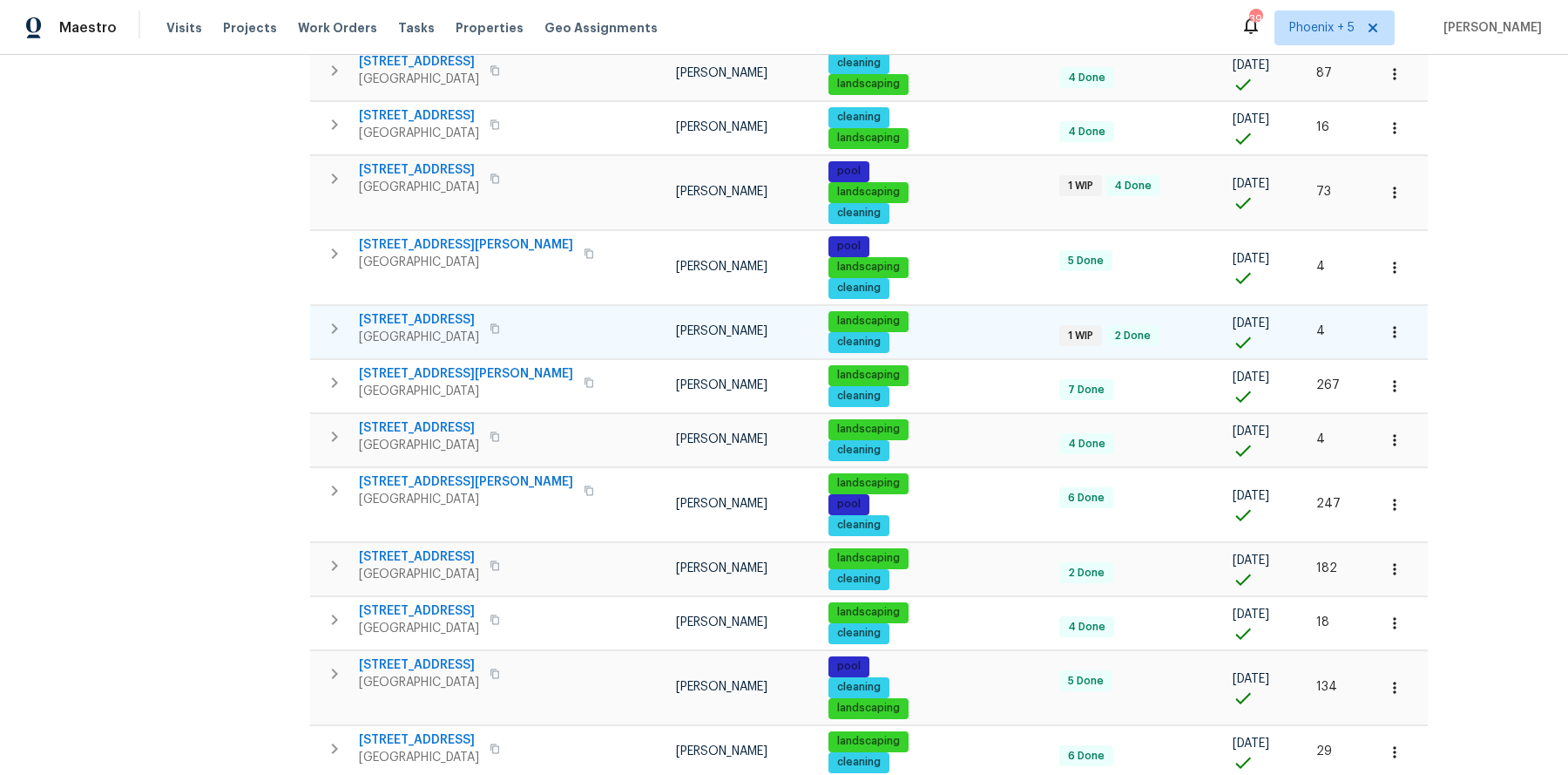
scroll to position [637, 0]
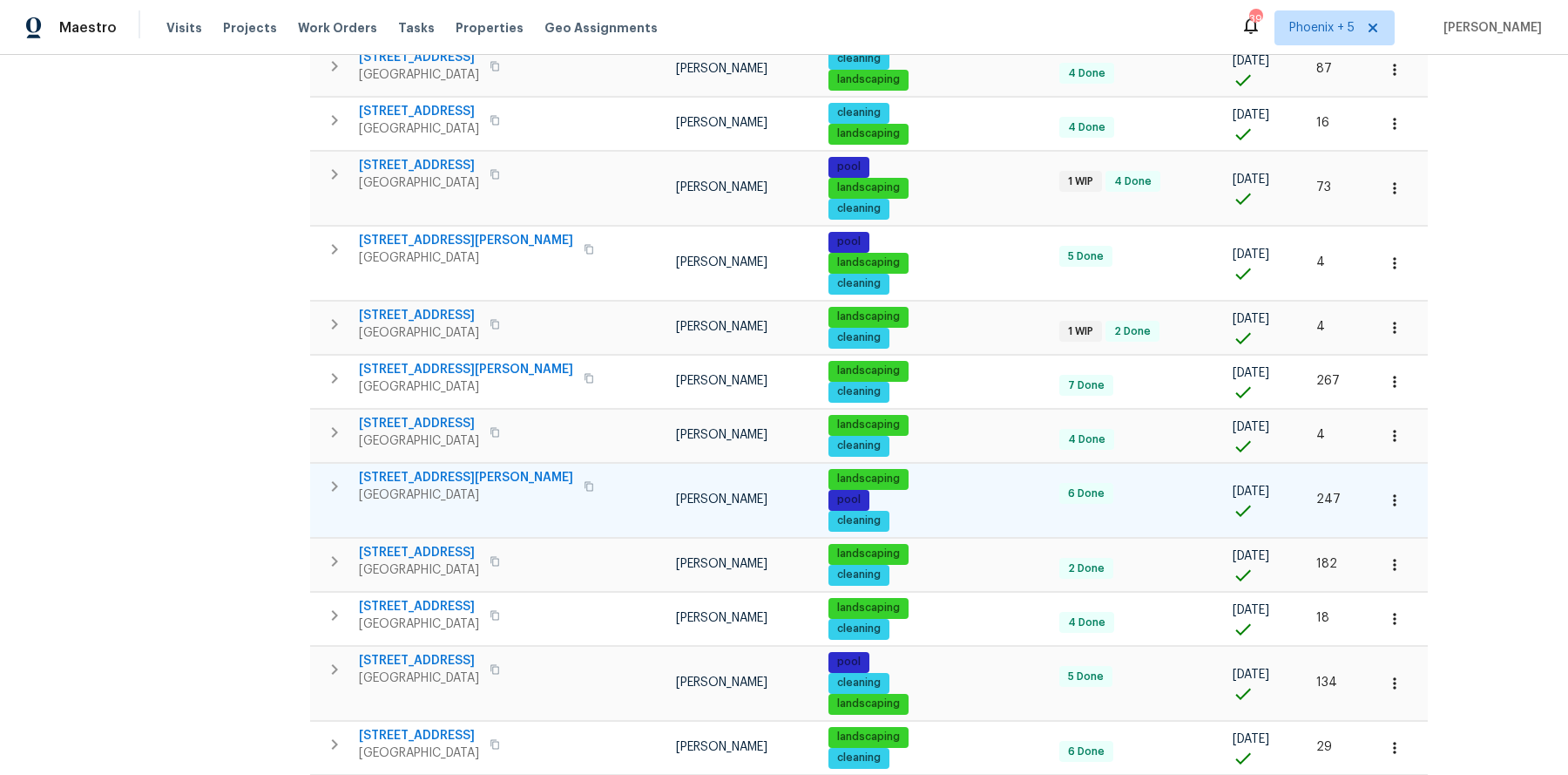
click at [456, 469] on span "10221 E Knowles Ave" at bounding box center [465, 478] width 214 height 17
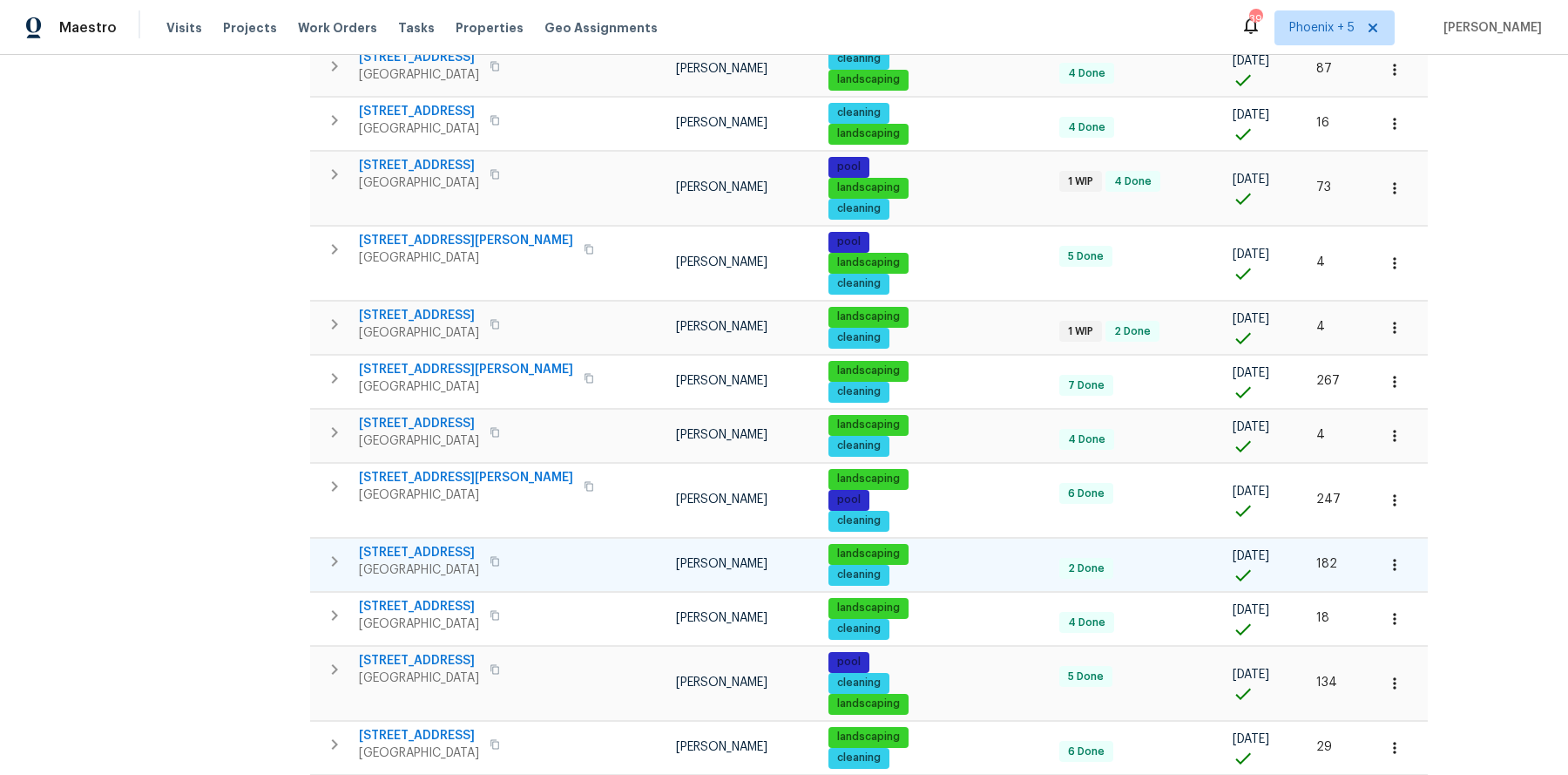
click at [424, 544] on span "9327 E Static Ave" at bounding box center [418, 552] width 120 height 17
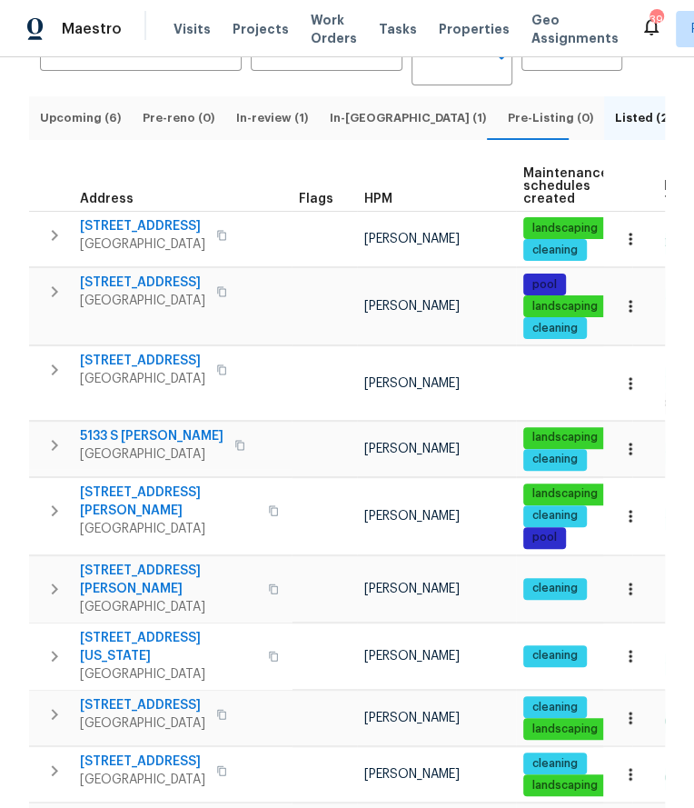
scroll to position [162, 0]
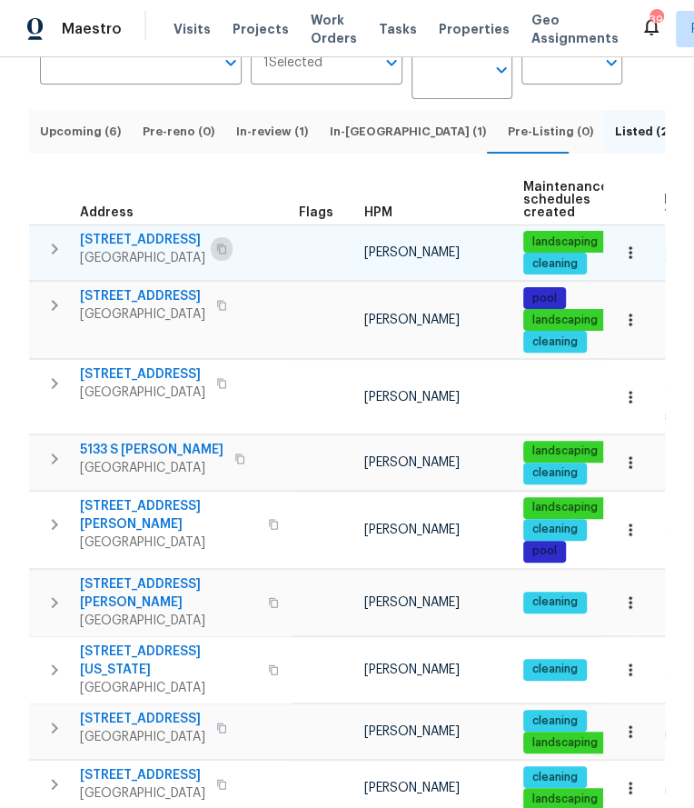
click at [227, 254] on icon "button" at bounding box center [221, 248] width 11 height 11
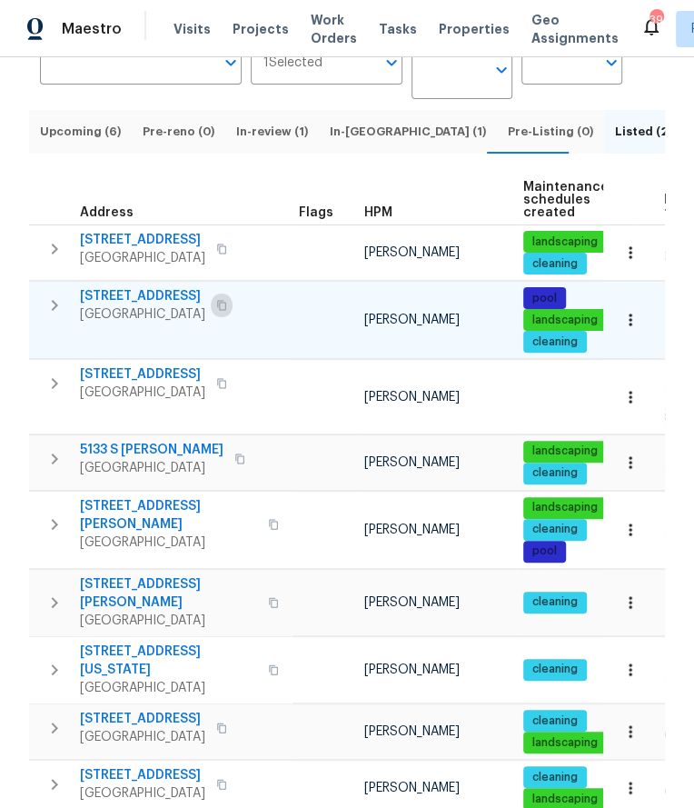
click at [226, 311] on icon "button" at bounding box center [221, 306] width 9 height 10
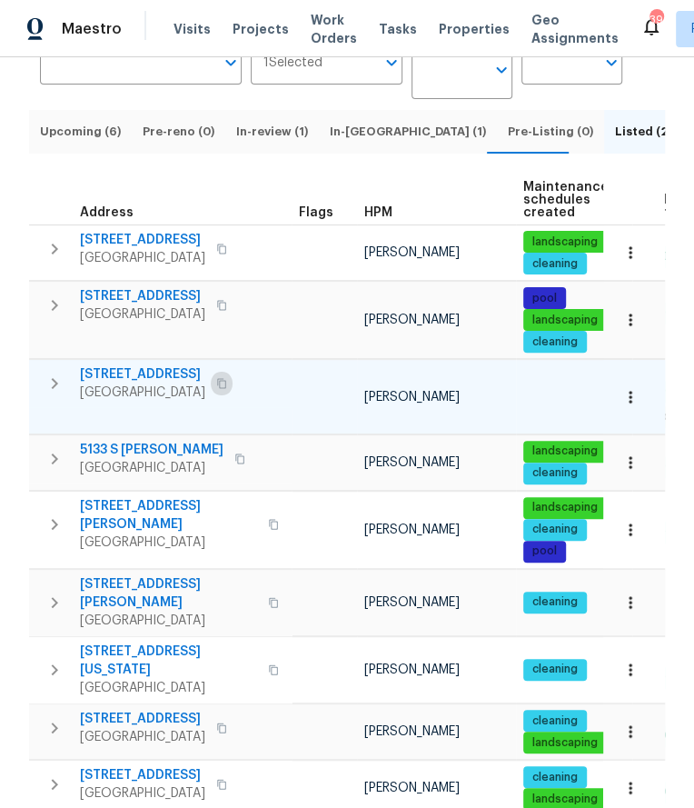
click at [227, 389] on icon "button" at bounding box center [221, 383] width 11 height 11
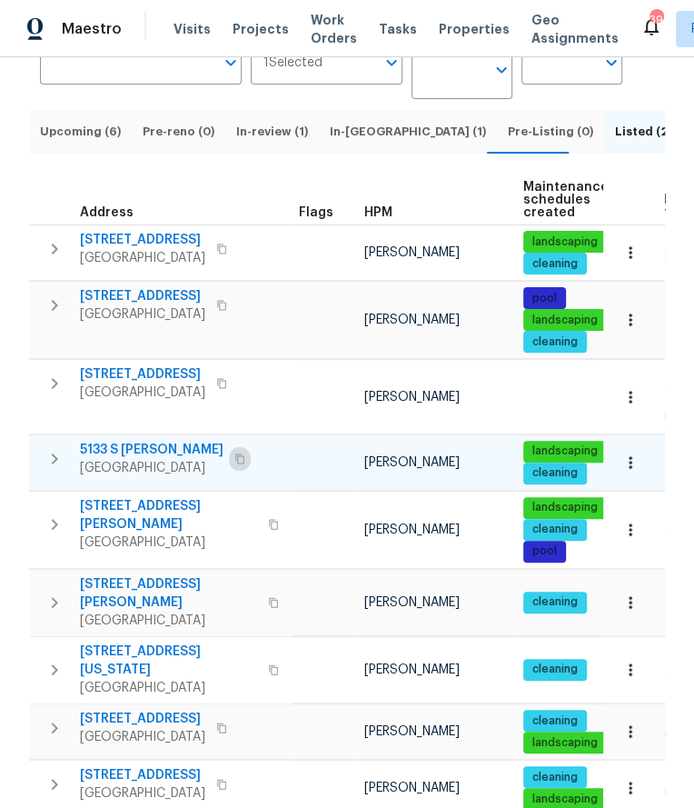
click at [234, 464] on icon "button" at bounding box center [239, 458] width 11 height 11
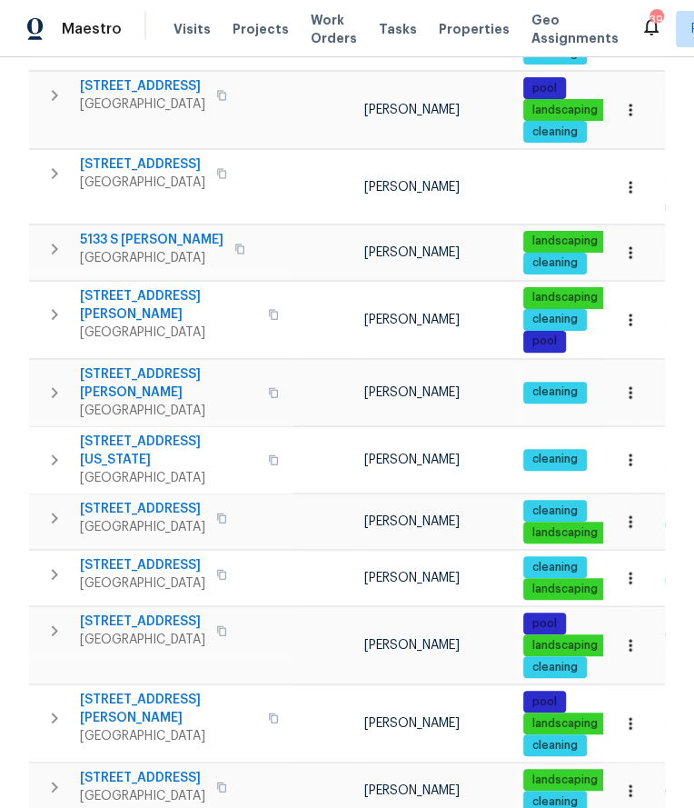
scroll to position [372, 0]
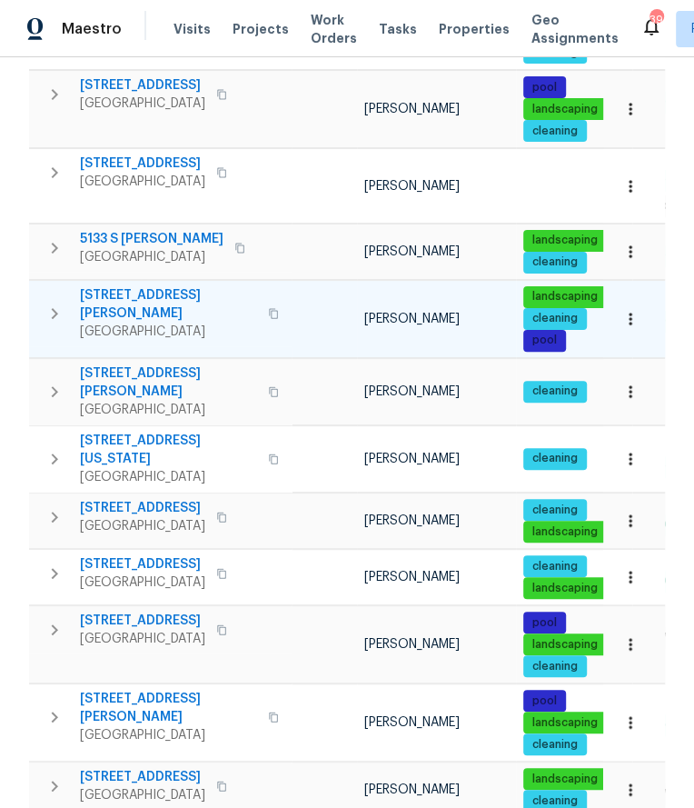
click at [269, 315] on icon "button" at bounding box center [273, 314] width 9 height 10
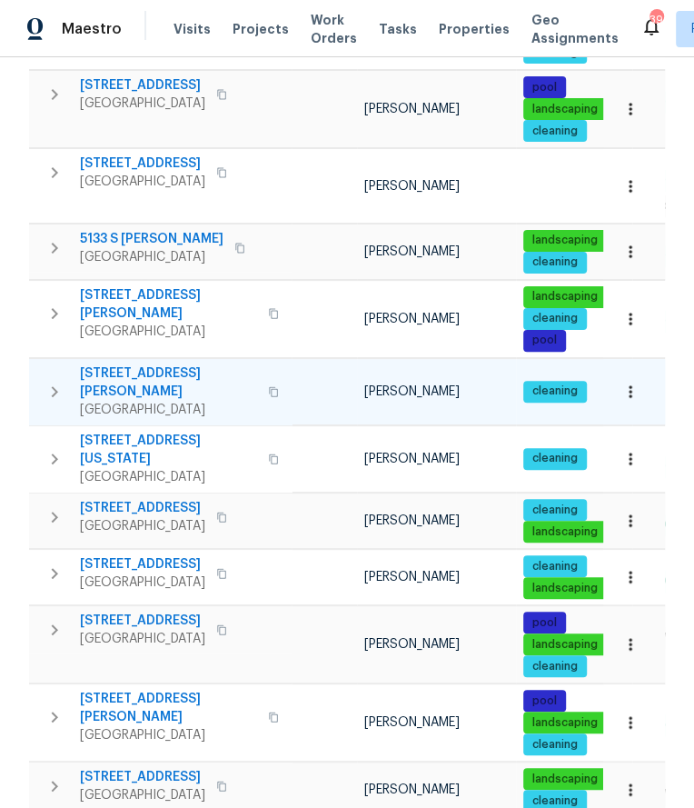
click at [272, 391] on icon "button" at bounding box center [273, 391] width 11 height 11
click at [268, 394] on icon "button" at bounding box center [273, 391] width 11 height 11
click at [227, 511] on icon "button" at bounding box center [221, 516] width 11 height 11
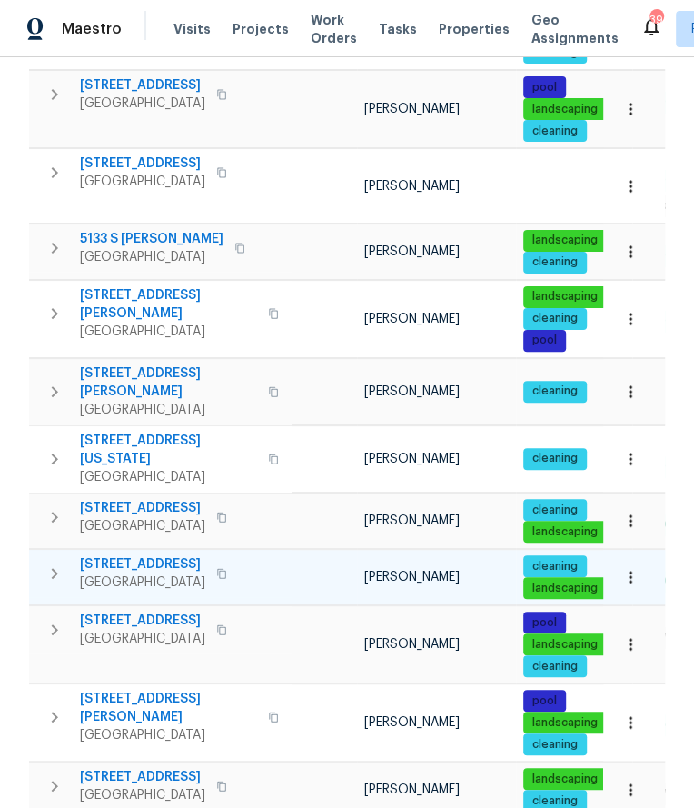
click at [233, 561] on button "button" at bounding box center [222, 573] width 22 height 25
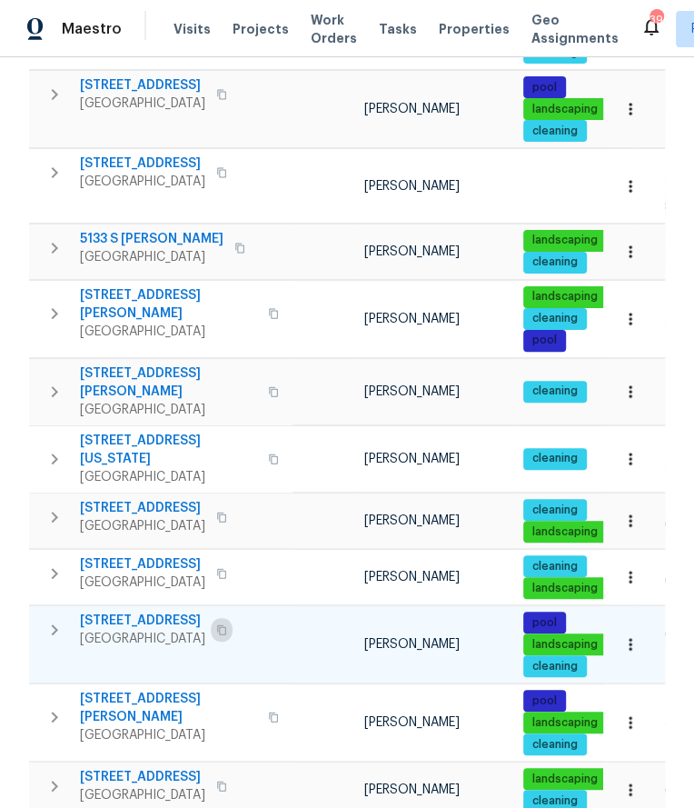
click at [227, 624] on icon "button" at bounding box center [221, 629] width 11 height 11
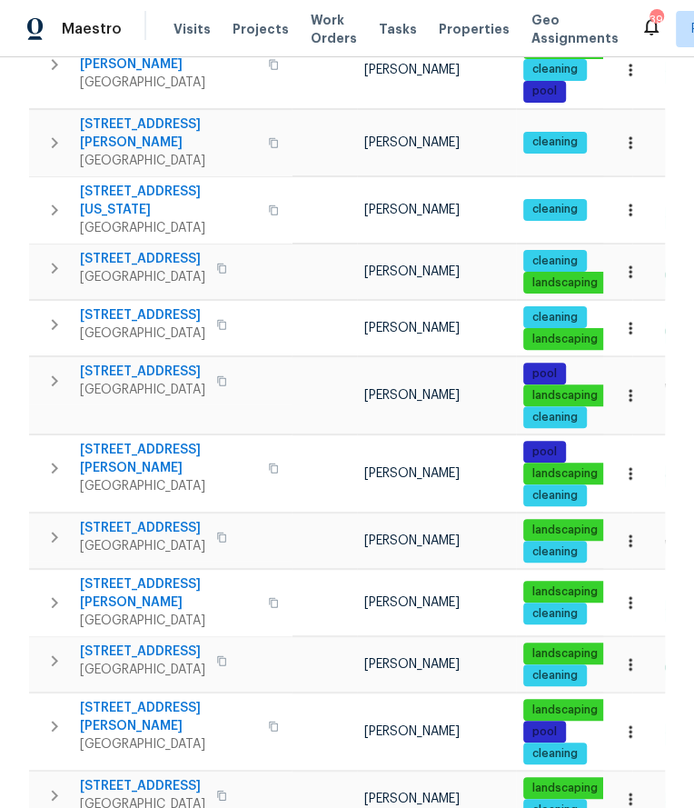
scroll to position [632, 0]
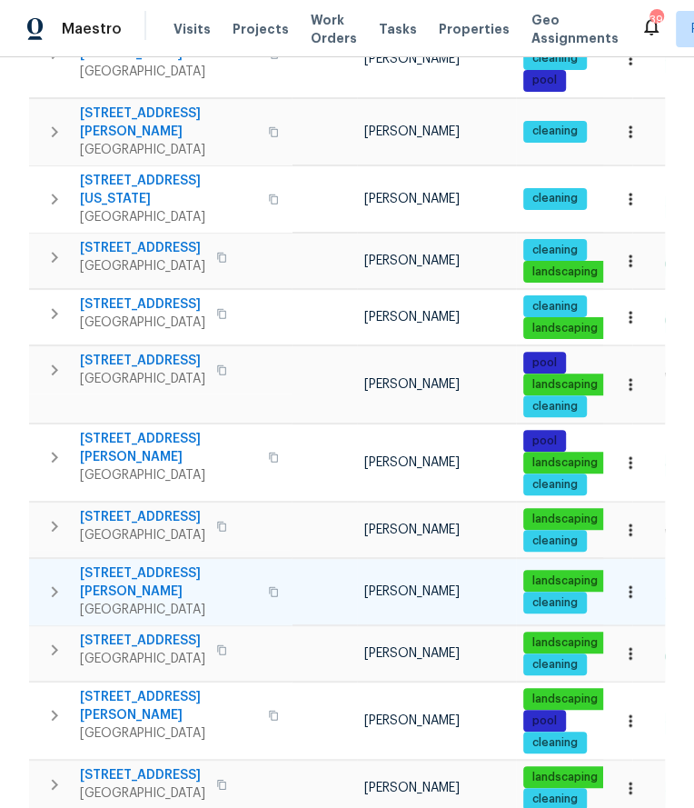
click at [268, 586] on icon "button" at bounding box center [273, 591] width 11 height 11
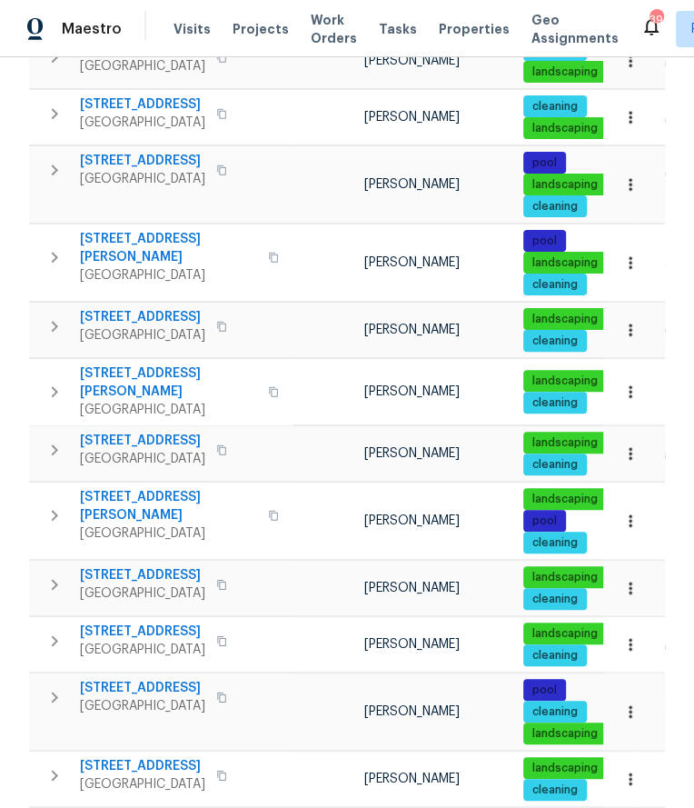
scroll to position [839, 0]
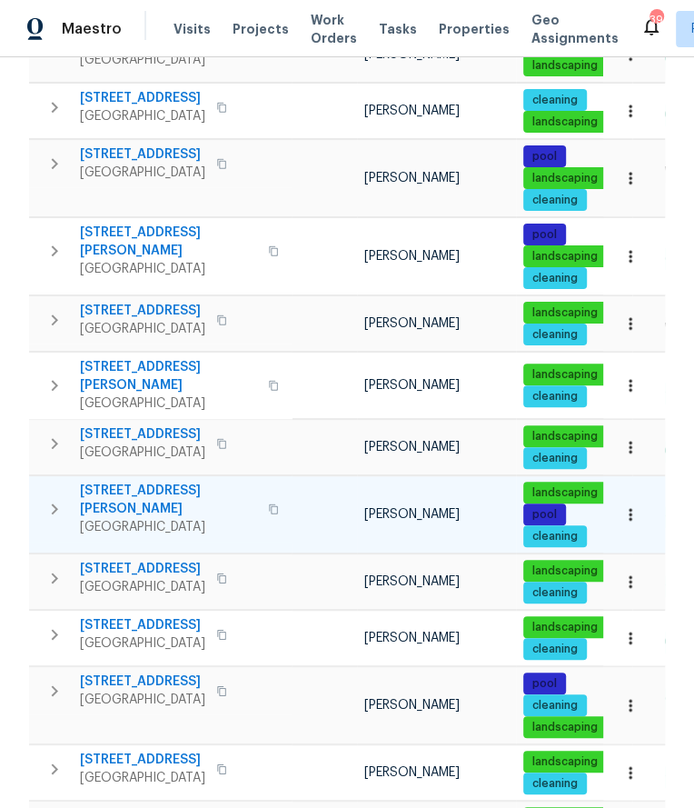
click at [268, 503] on icon "button" at bounding box center [273, 508] width 11 height 11
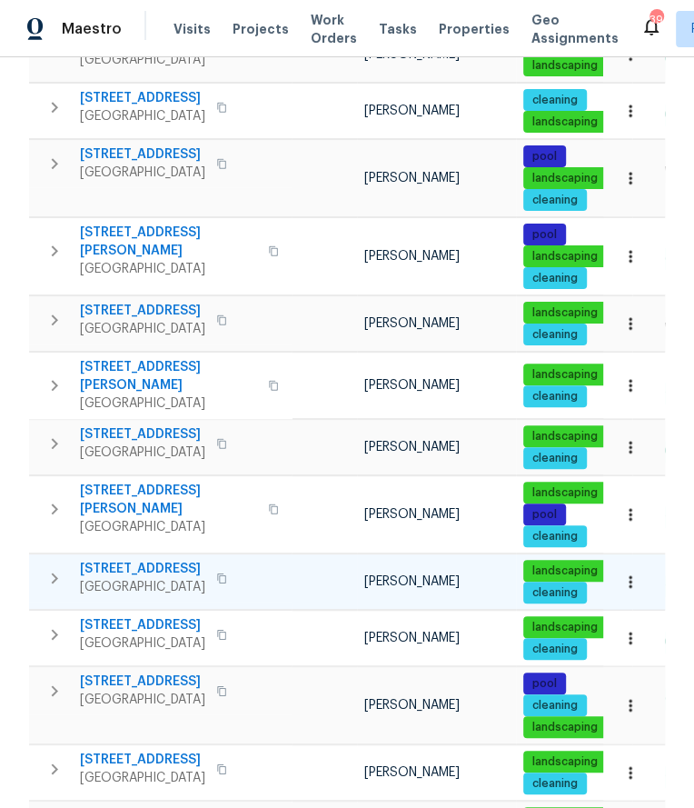
click at [216, 572] on icon "button" at bounding box center [221, 577] width 11 height 11
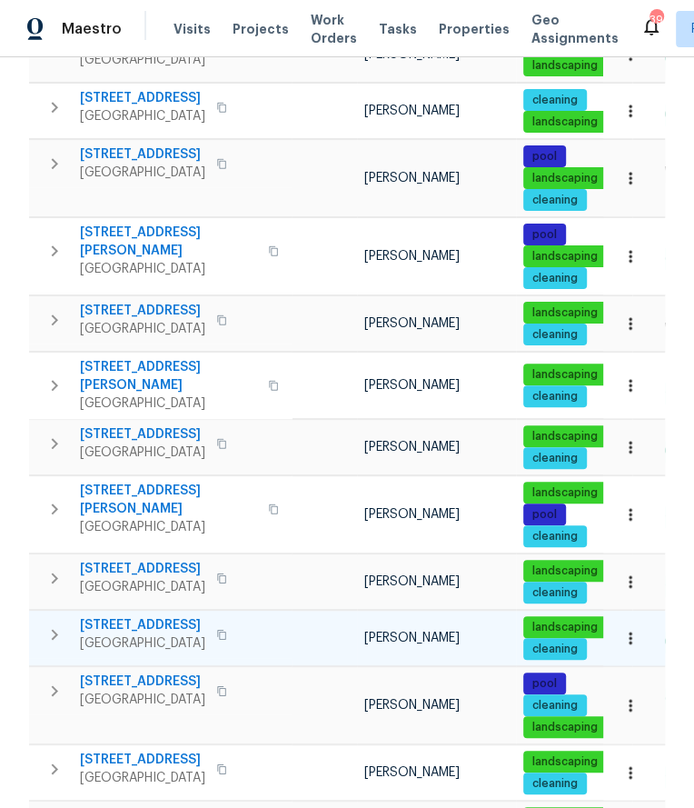
click at [227, 629] on icon "button" at bounding box center [221, 634] width 11 height 11
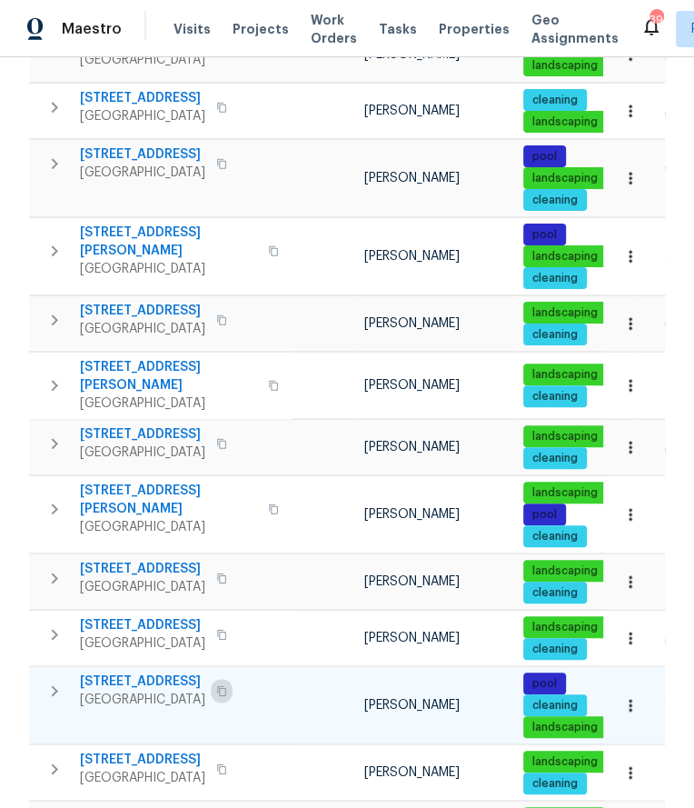
click at [227, 685] on icon "button" at bounding box center [221, 690] width 11 height 11
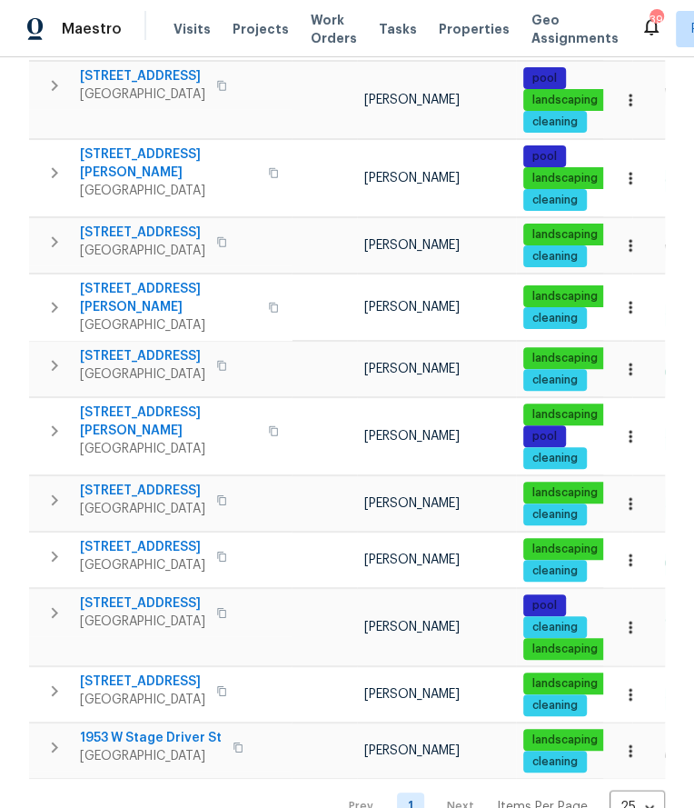
scroll to position [922, 0]
